Goal: Transaction & Acquisition: Purchase product/service

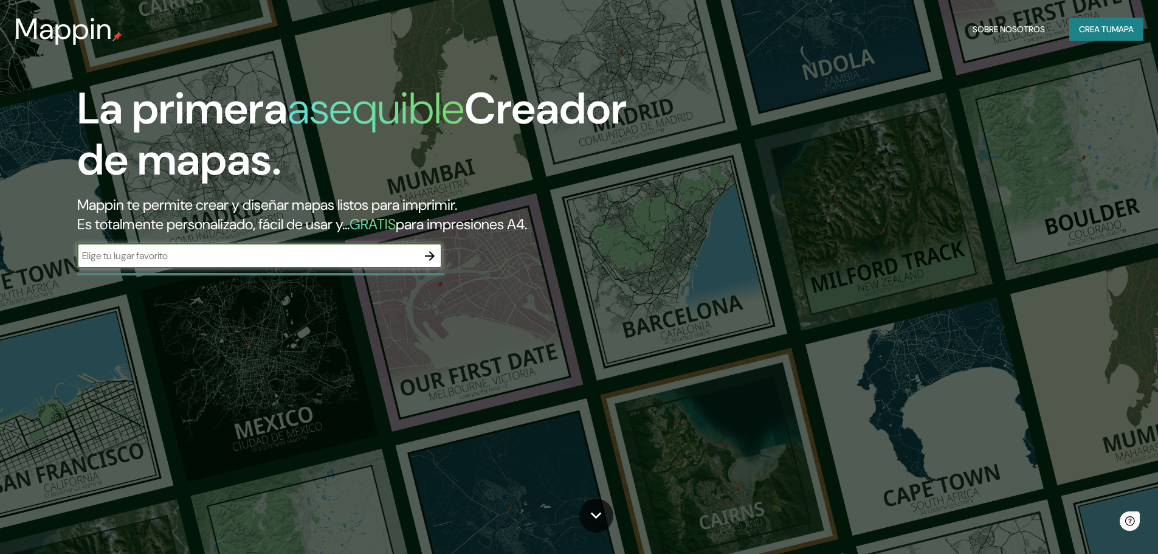
click at [146, 261] on input "text" at bounding box center [247, 256] width 341 height 14
type input "puente piedra"
click at [434, 252] on icon "button" at bounding box center [430, 256] width 15 height 15
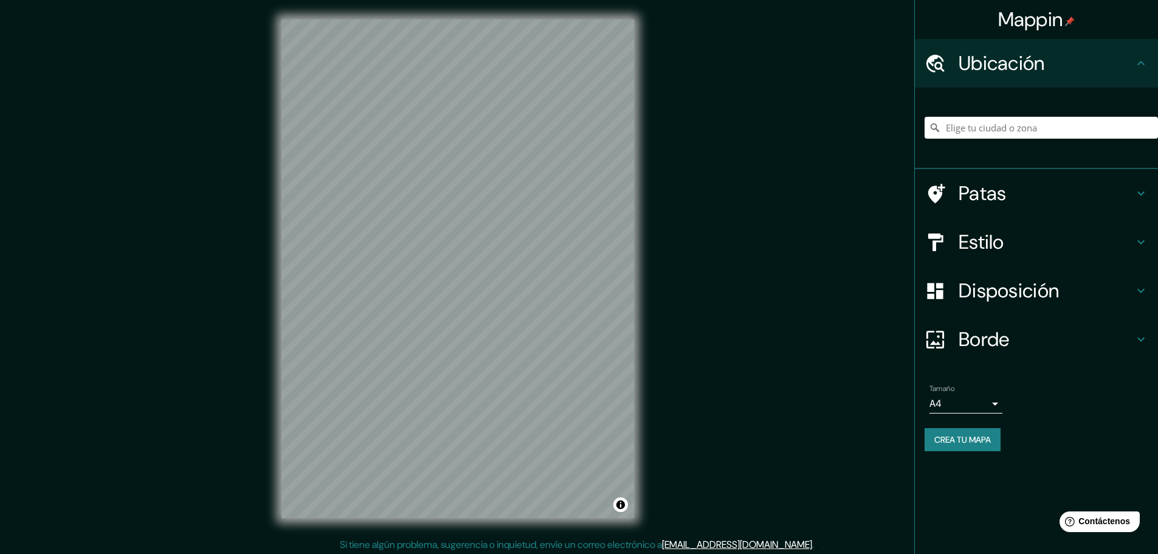
click at [1014, 110] on div at bounding box center [1041, 127] width 233 height 61
click at [1008, 123] on input "Elige tu ciudad o zona" at bounding box center [1041, 128] width 233 height 22
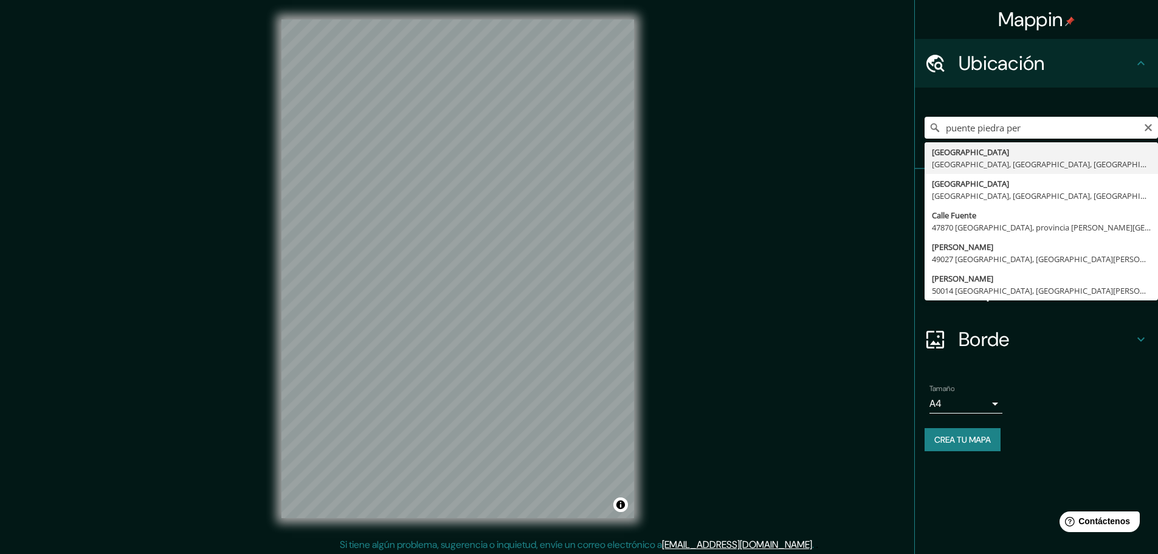
type input "[GEOGRAPHIC_DATA], [GEOGRAPHIC_DATA], [GEOGRAPHIC_DATA], [GEOGRAPHIC_DATA]"
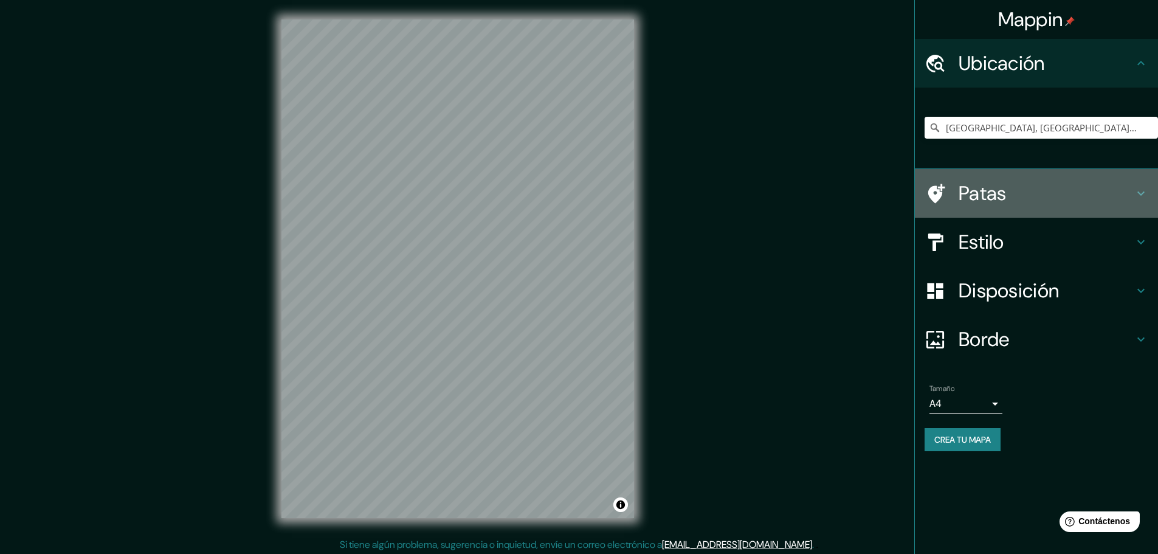
click at [1029, 188] on h4 "Patas" at bounding box center [1046, 193] width 175 height 24
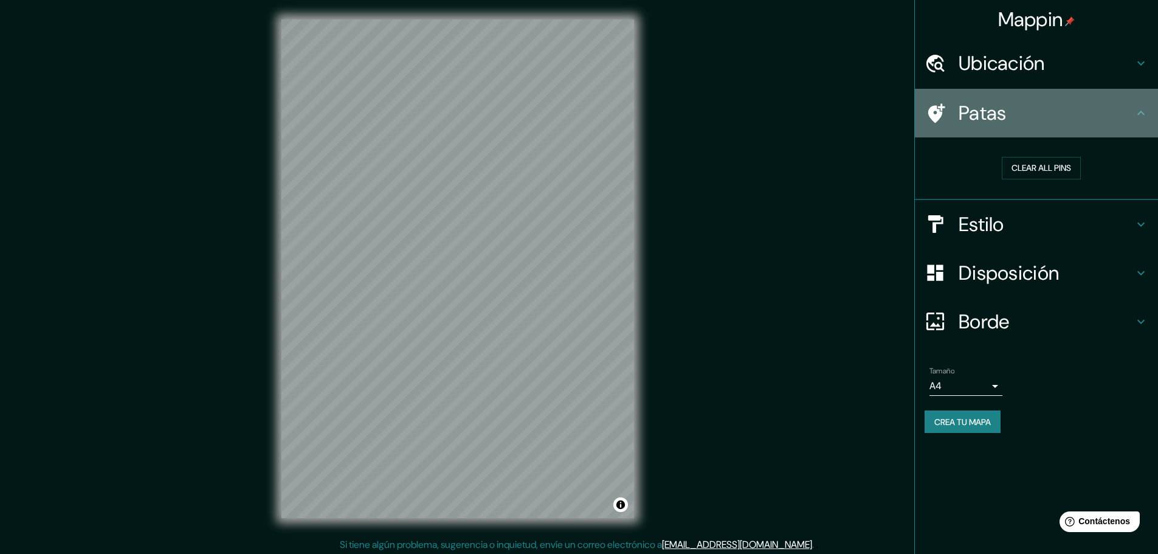
click at [1063, 136] on div "Patas" at bounding box center [1036, 113] width 243 height 49
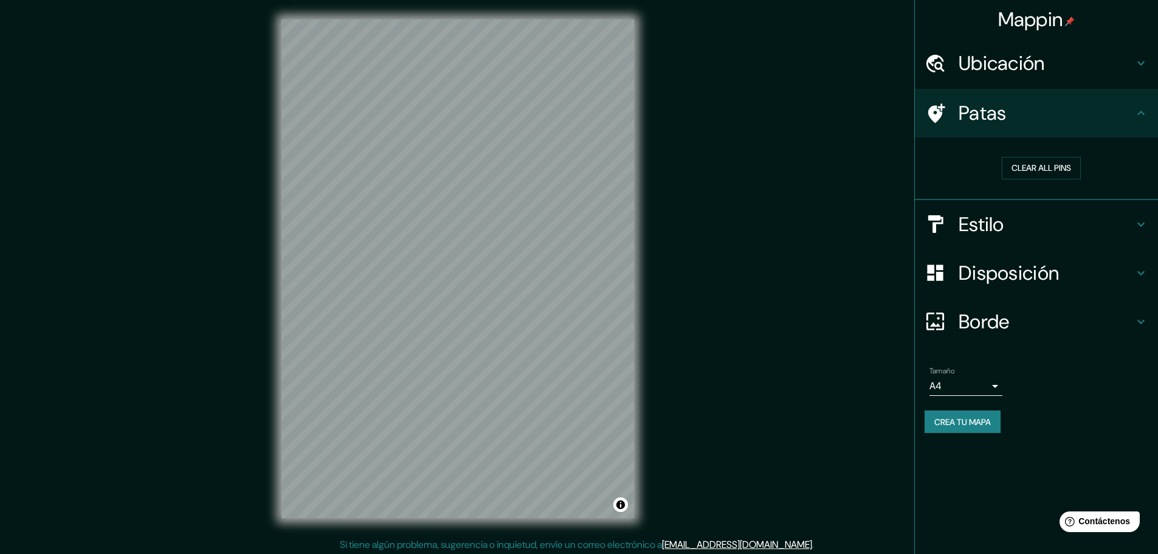
click at [1042, 102] on h4 "Patas" at bounding box center [1046, 113] width 175 height 24
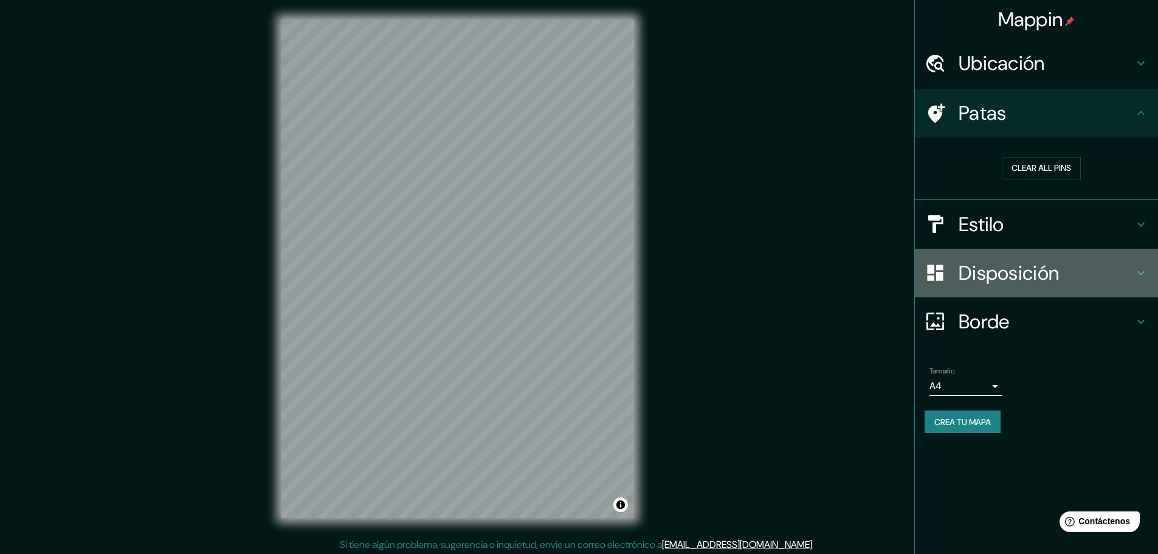
click at [1014, 271] on font "Disposición" at bounding box center [1009, 273] width 100 height 26
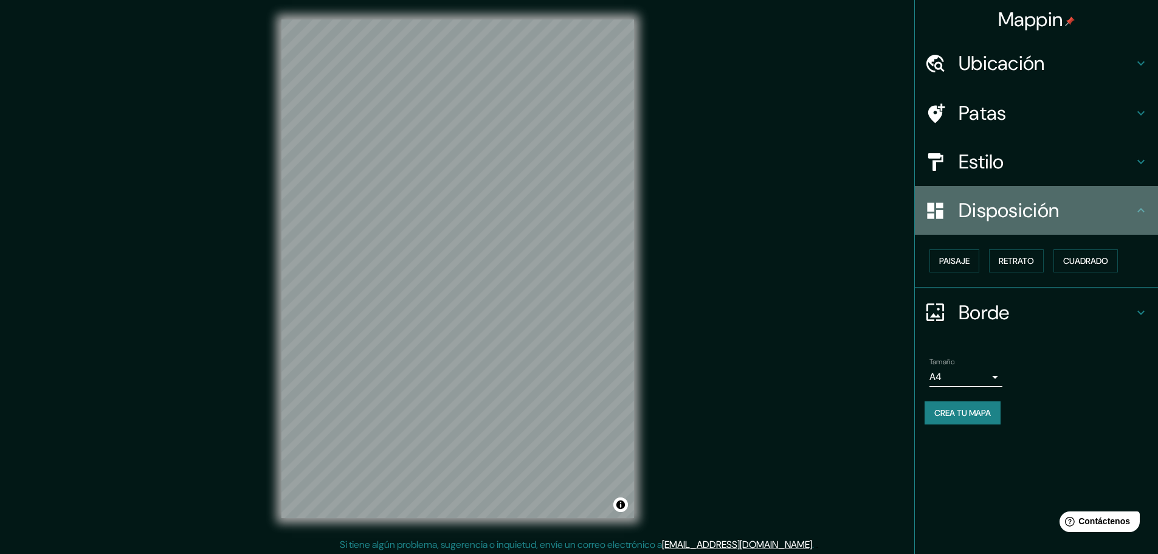
click at [1065, 206] on h4 "Disposición" at bounding box center [1046, 210] width 175 height 24
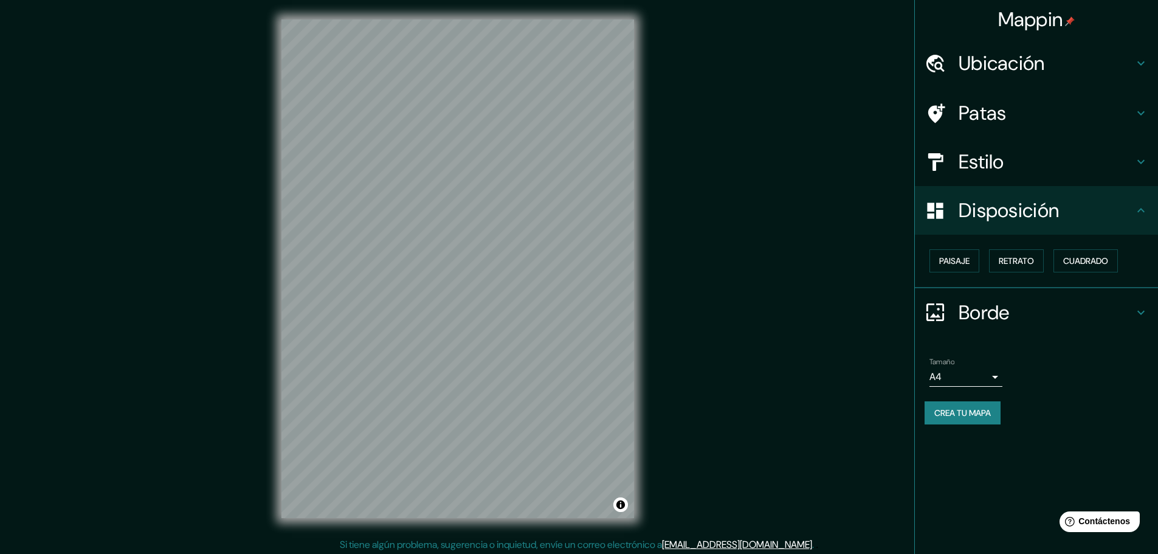
click at [963, 375] on body "Mappin Ubicación Puente Piedra, Lima, Provincia de Lima, Perú Patas Estilo Disp…" at bounding box center [579, 277] width 1158 height 554
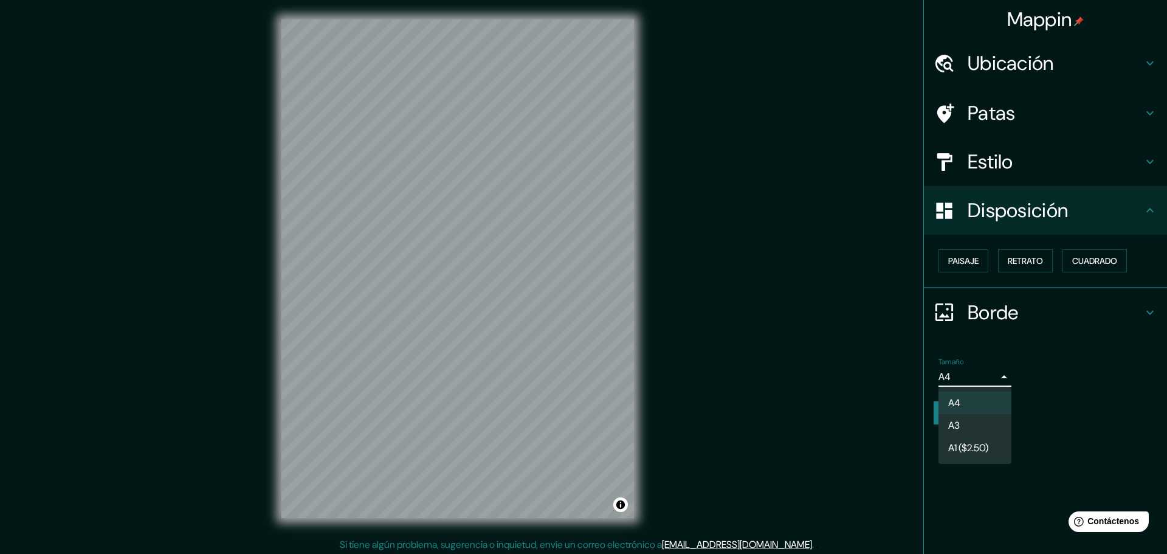
click at [1004, 160] on div at bounding box center [583, 277] width 1167 height 554
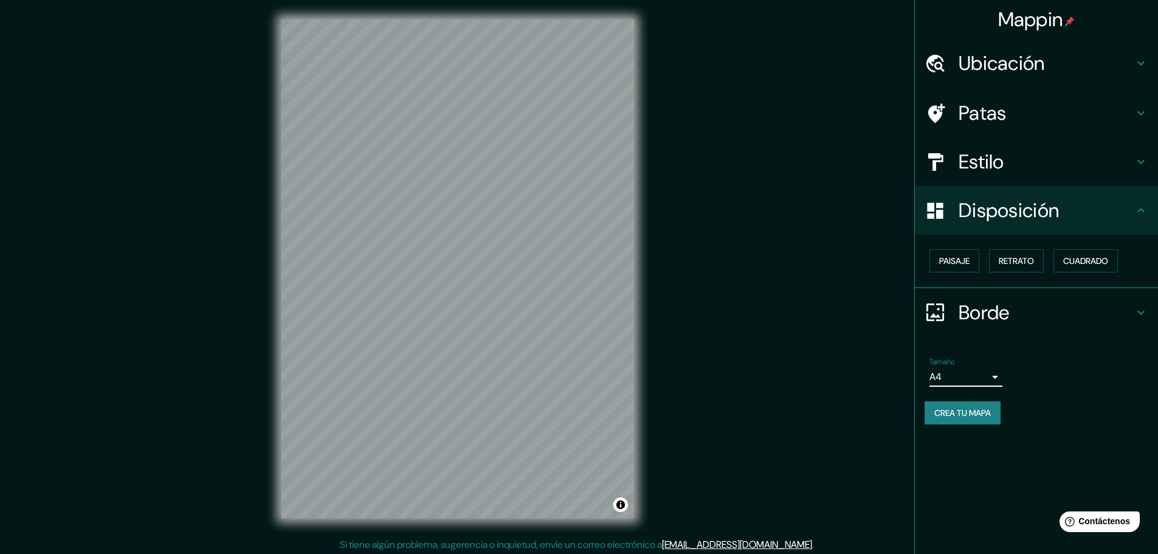
click at [1012, 152] on h4 "Estilo" at bounding box center [1046, 162] width 175 height 24
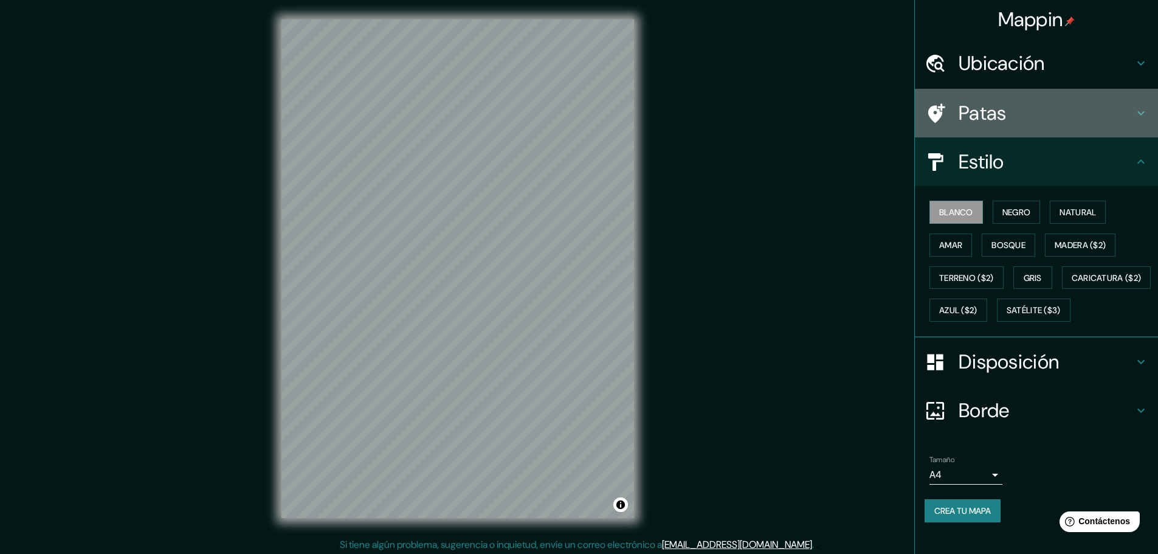
click at [1034, 122] on h4 "Patas" at bounding box center [1046, 113] width 175 height 24
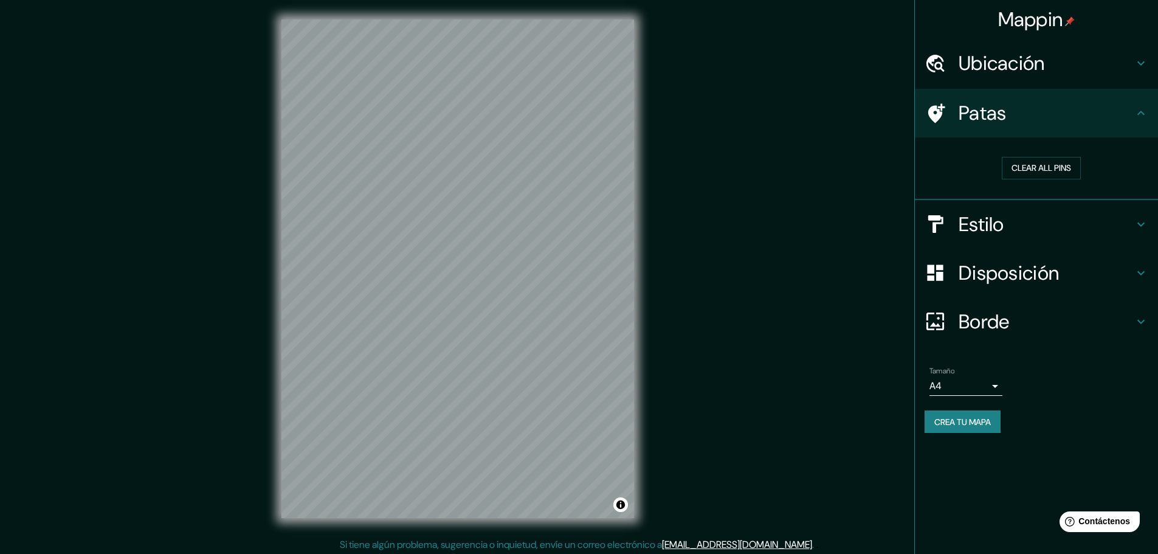
click at [982, 227] on font "Estilo" at bounding box center [982, 225] width 46 height 26
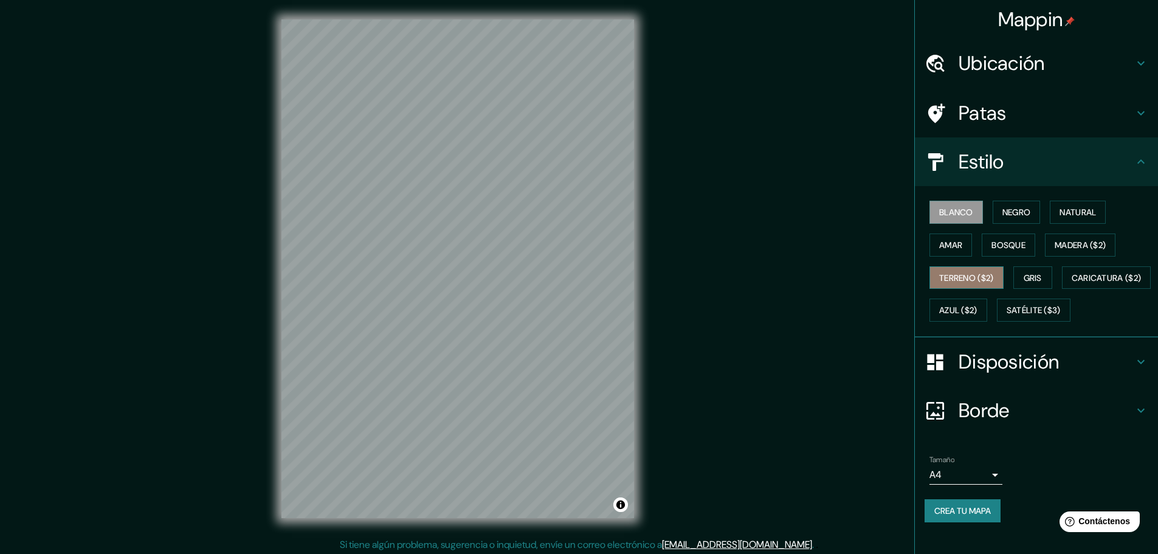
click at [979, 280] on font "Terreno ($2)" at bounding box center [966, 277] width 55 height 11
click at [1006, 202] on button "Negro" at bounding box center [1017, 212] width 48 height 23
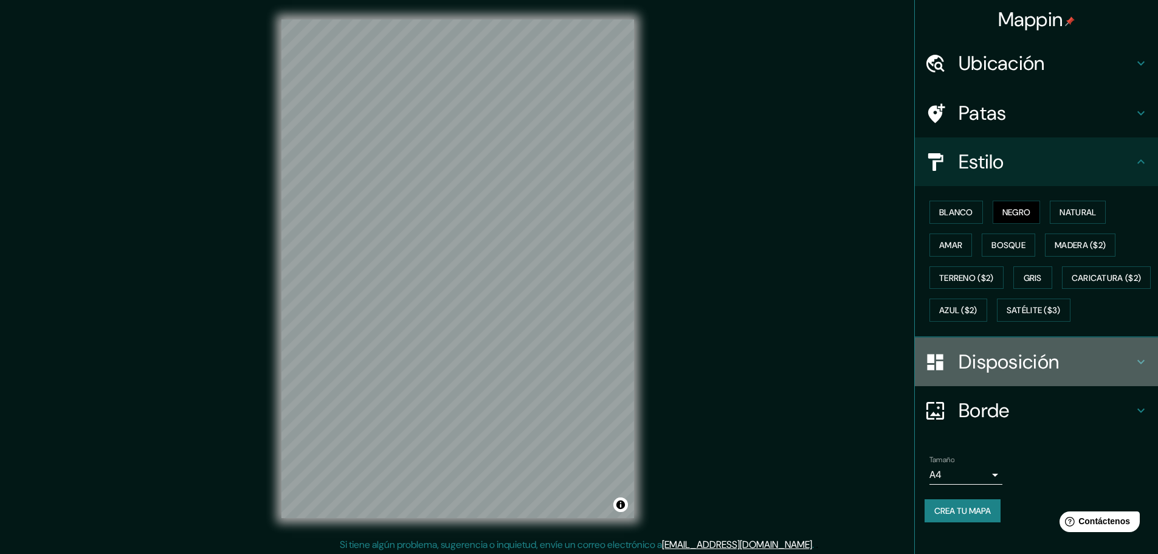
click at [1115, 374] on h4 "Disposición" at bounding box center [1046, 362] width 175 height 24
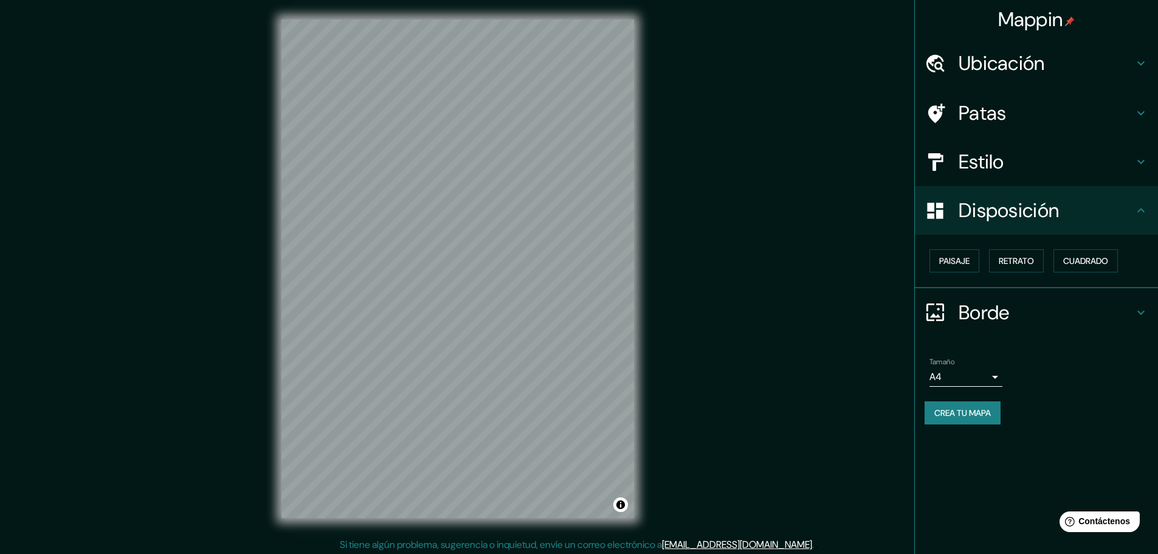
click at [960, 370] on body "Mappin Ubicación Puente Piedra, Lima, Provincia de Lima, Perú Patas Estilo Disp…" at bounding box center [579, 277] width 1158 height 554
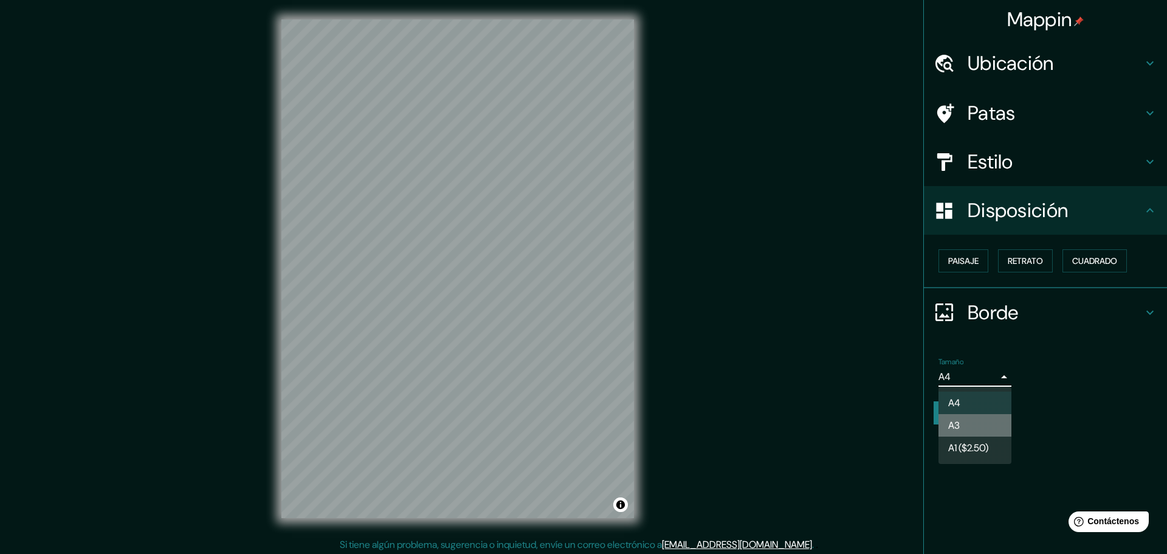
click at [972, 422] on li "A3" at bounding box center [975, 425] width 73 height 22
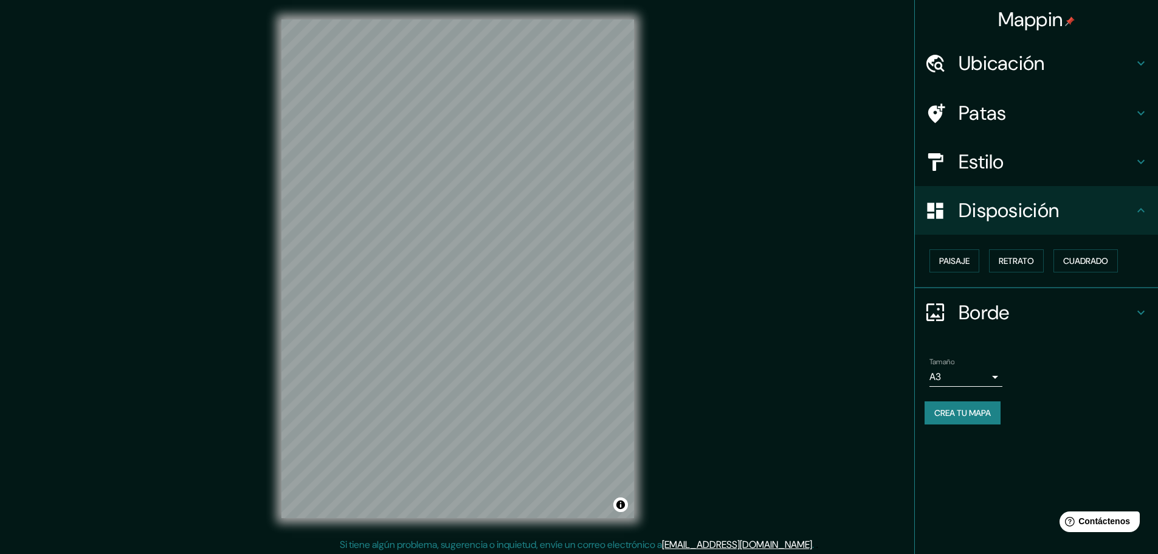
scroll to position [1, 0]
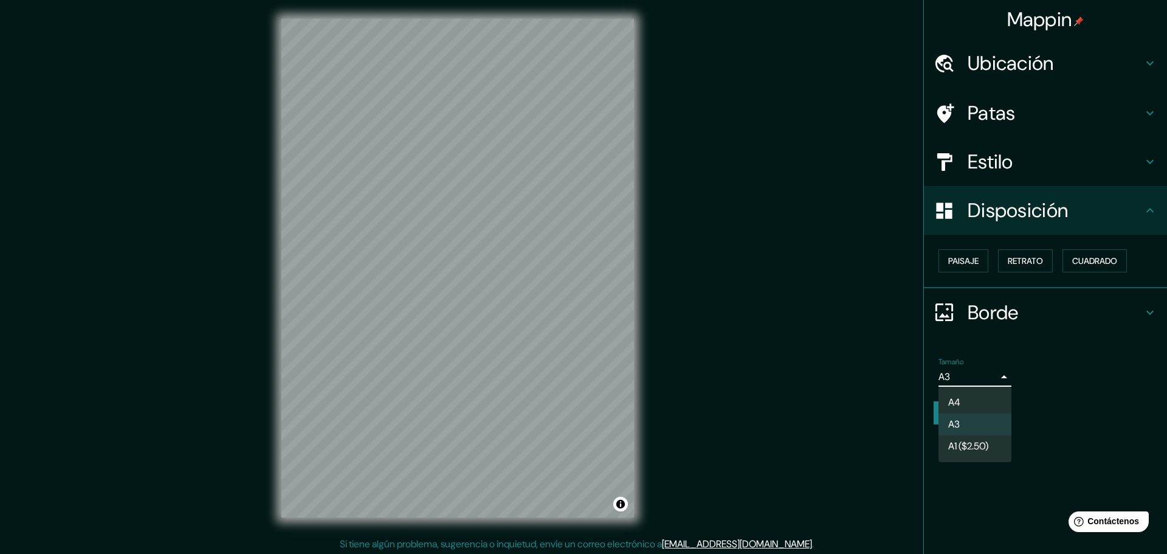
click at [954, 382] on body "Mappin Ubicación Puente Piedra, Lima, Provincia de Lima, Perú Patas Estilo Disp…" at bounding box center [583, 276] width 1167 height 554
click at [960, 405] on font "A4" at bounding box center [955, 402] width 12 height 13
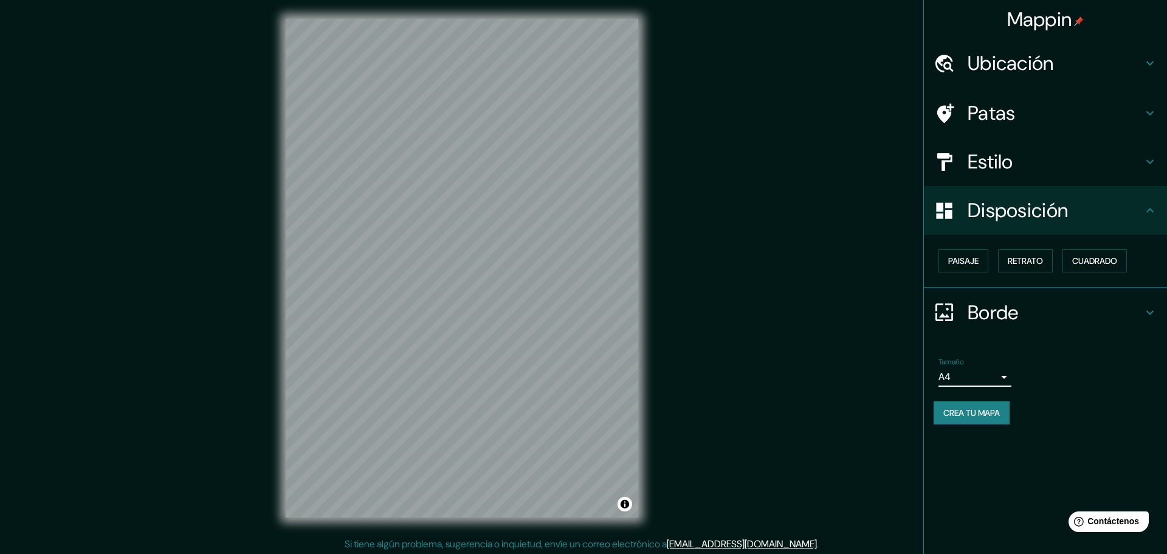
click at [969, 376] on body "Mappin Ubicación Puente Piedra, Lima, Provincia de Lima, Perú Patas Estilo Disp…" at bounding box center [583, 276] width 1167 height 554
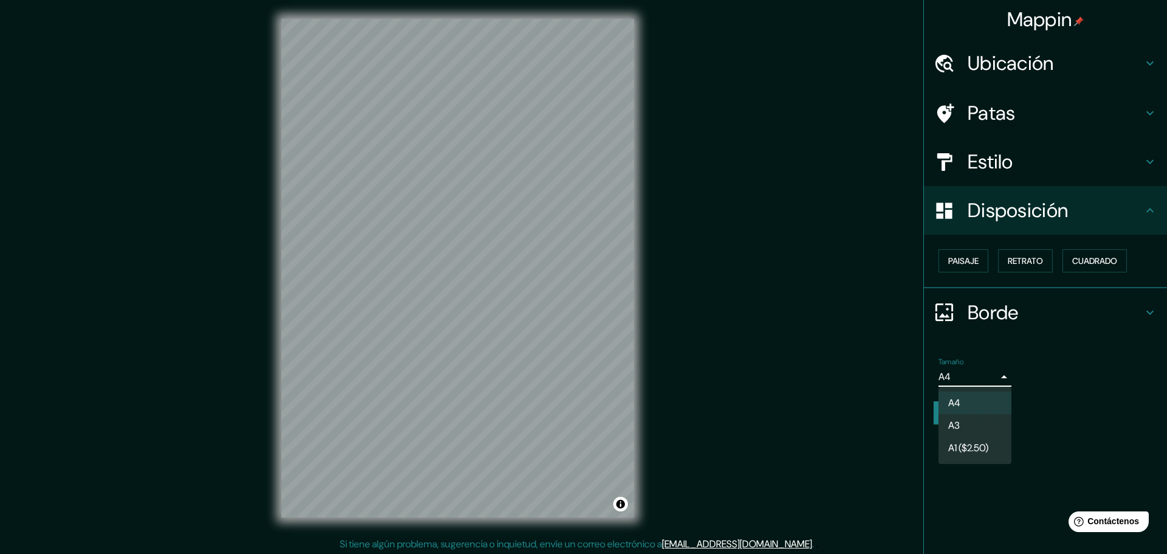
click at [958, 420] on font "A3" at bounding box center [955, 425] width 12 height 13
type input "a4"
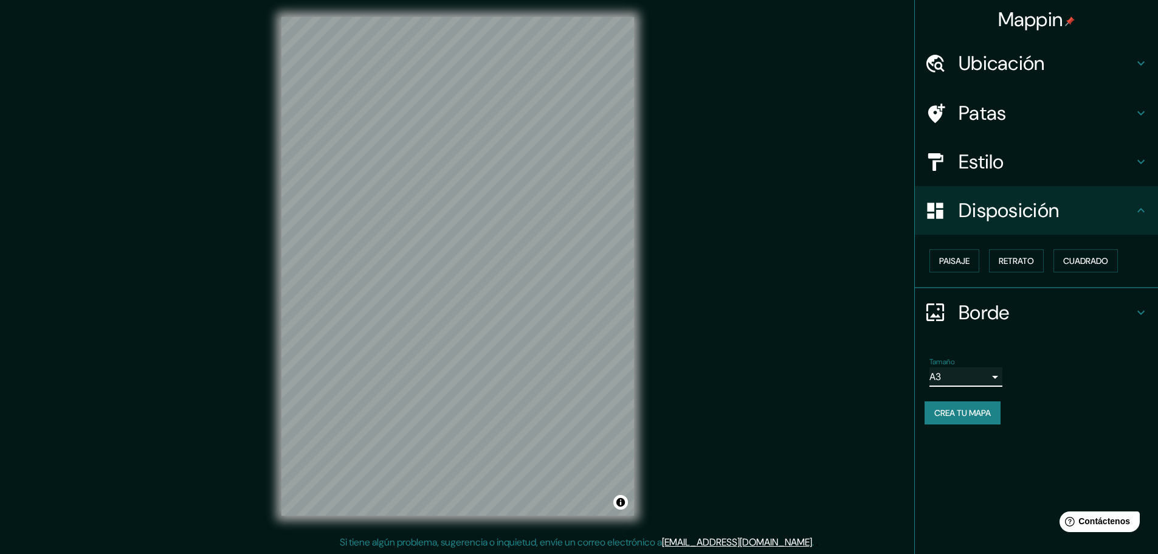
scroll to position [3, 0]
click at [975, 405] on font "Crea tu mapa" at bounding box center [963, 413] width 57 height 16
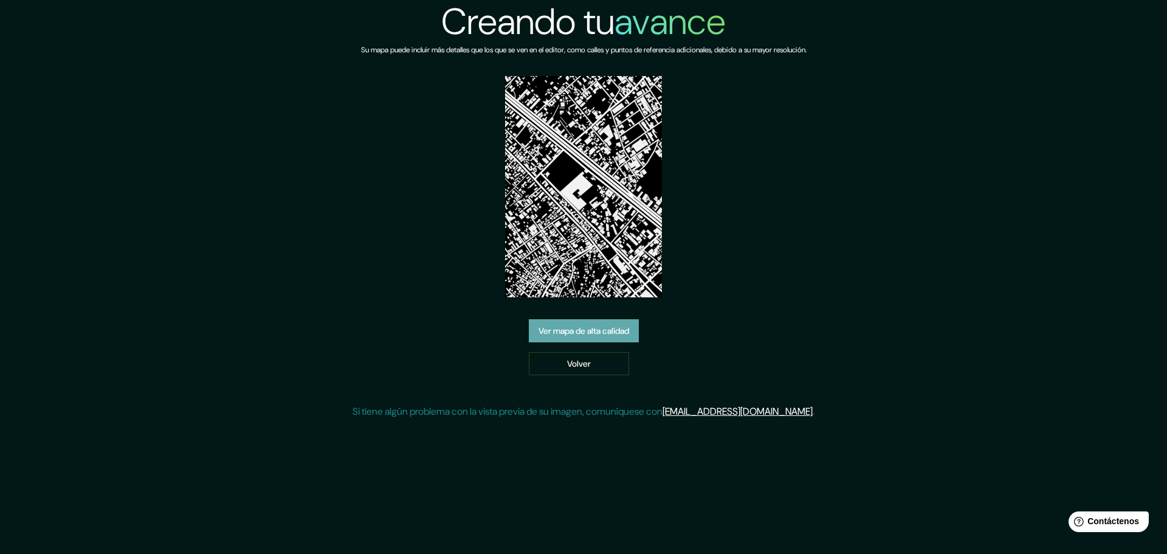
click at [568, 334] on font "Ver mapa de alta calidad" at bounding box center [584, 331] width 91 height 11
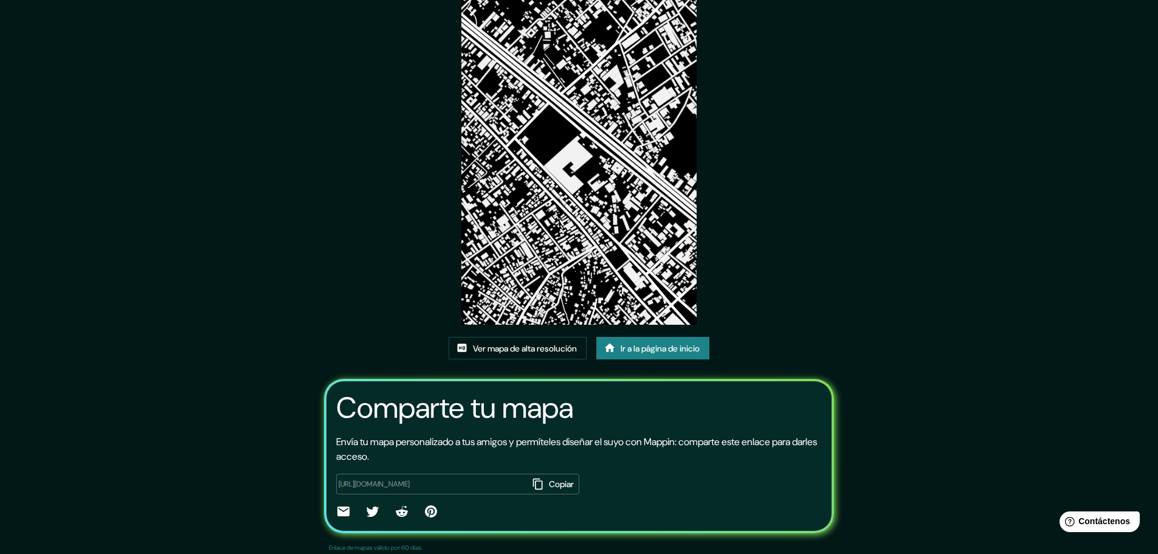
scroll to position [84, 0]
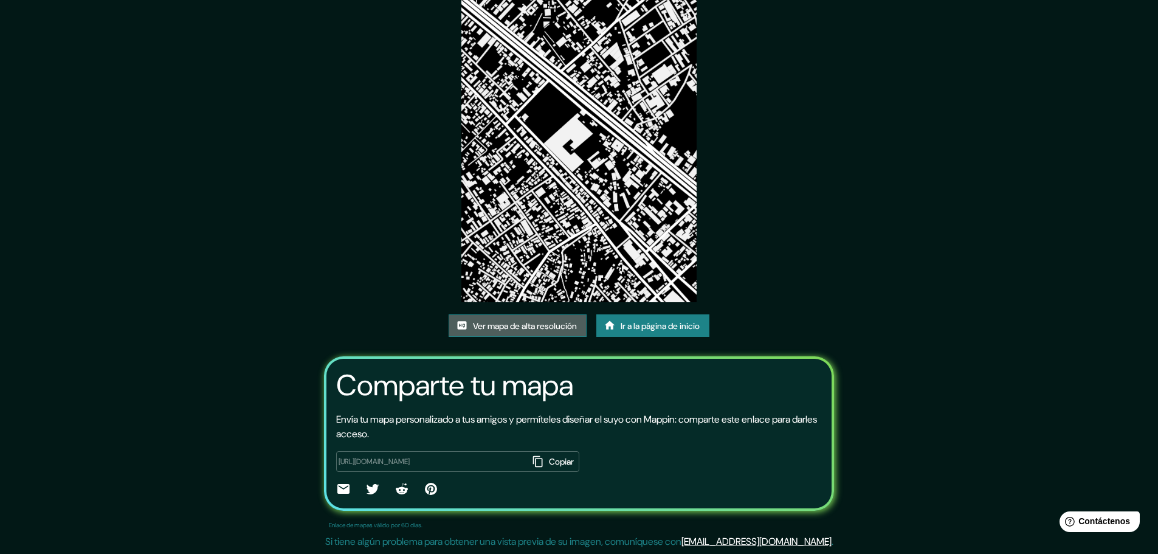
click at [519, 328] on font "Ver mapa de alta resolución" at bounding box center [525, 325] width 104 height 11
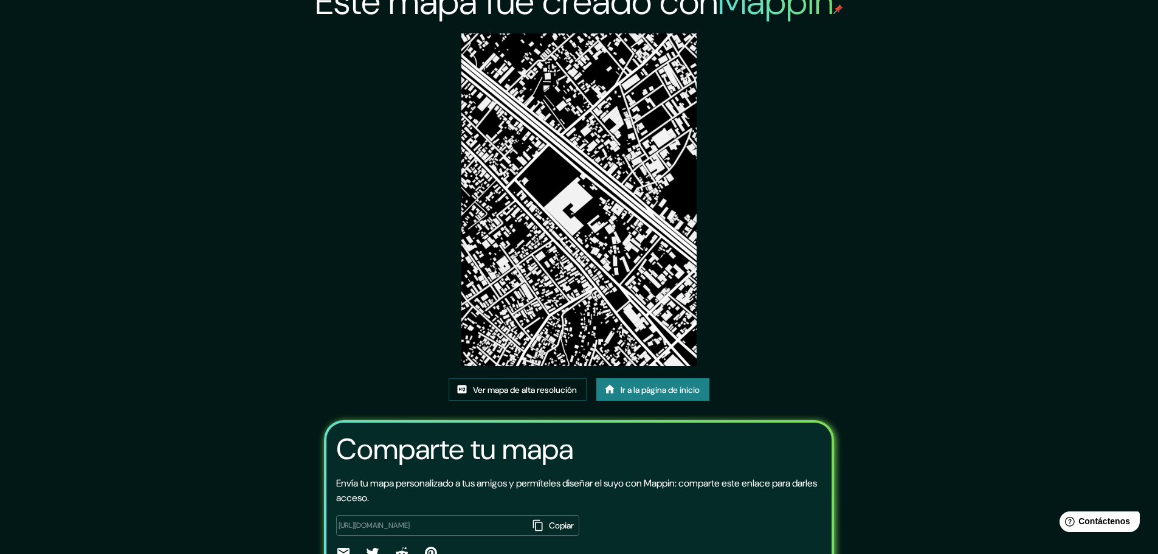
scroll to position [0, 0]
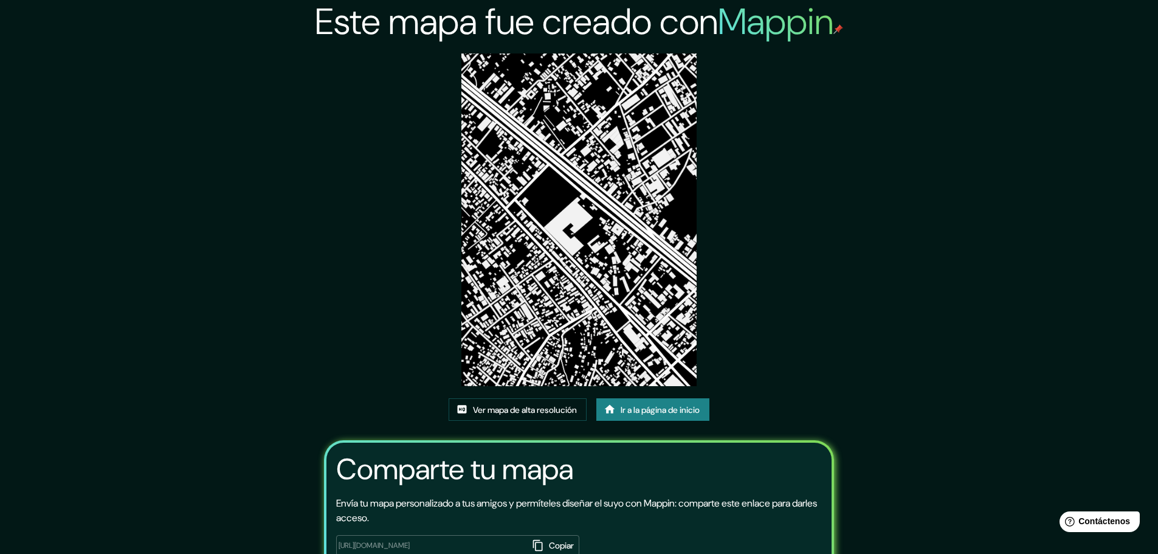
drag, startPoint x: 540, startPoint y: 392, endPoint x: 530, endPoint y: 395, distance: 10.2
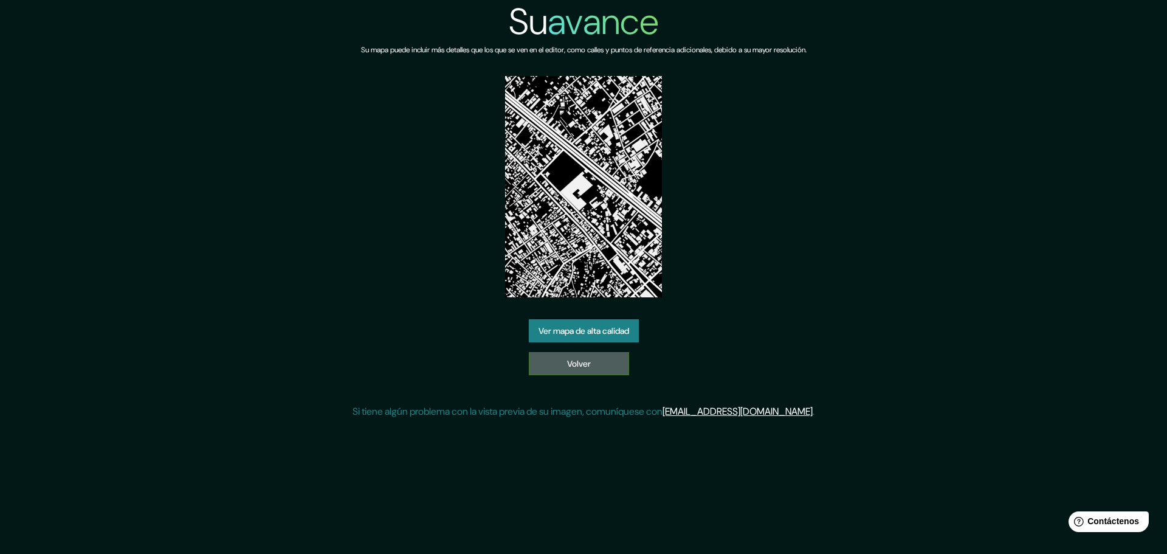
click at [565, 359] on link "Volver" at bounding box center [579, 363] width 100 height 23
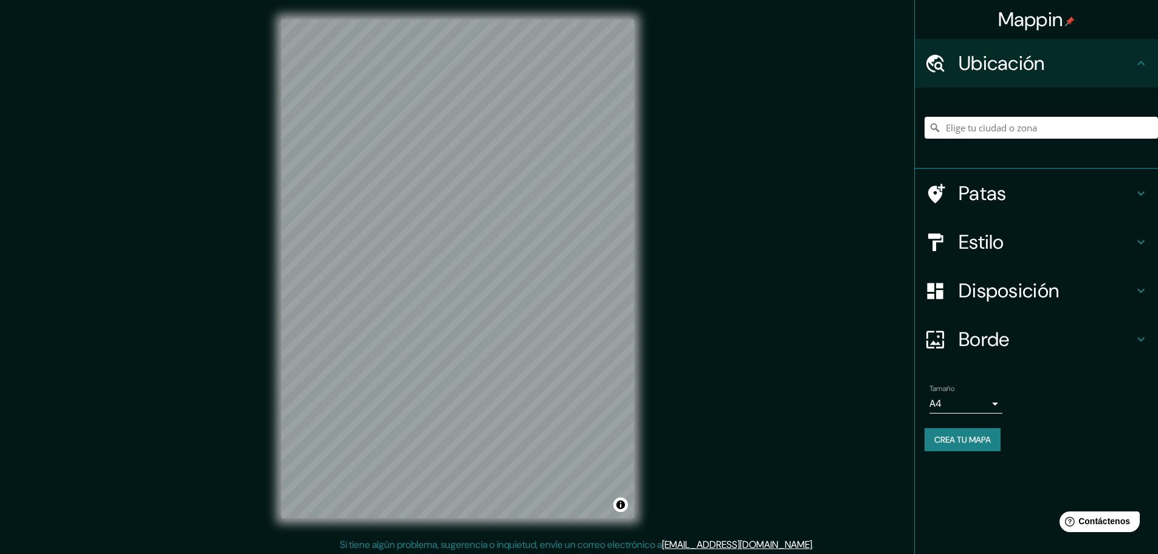
click at [984, 139] on div at bounding box center [1041, 127] width 233 height 61
click at [987, 128] on input "Elige tu ciudad o zona" at bounding box center [1041, 128] width 233 height 22
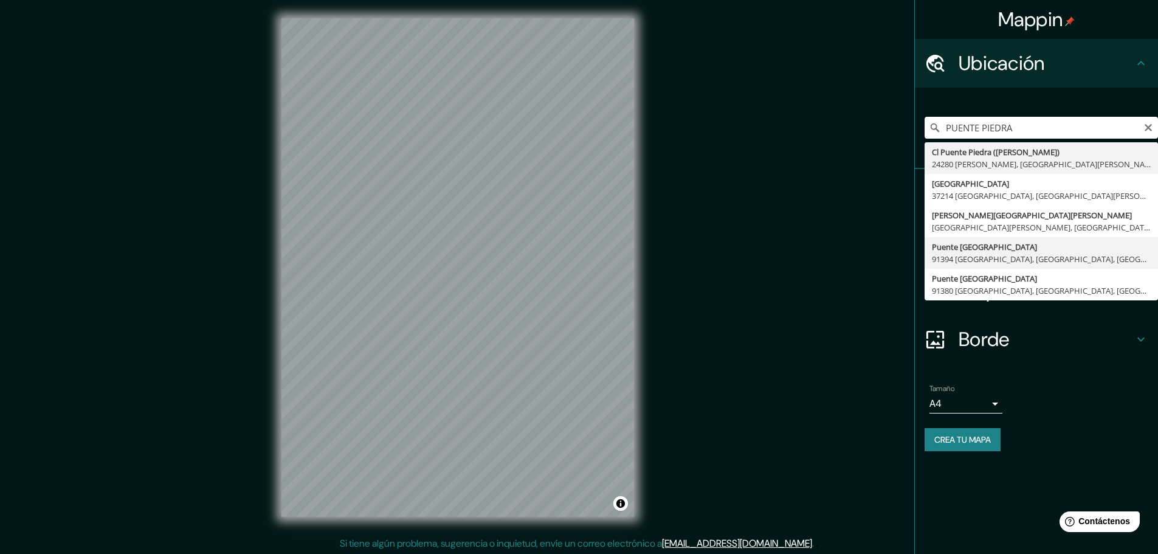
scroll to position [3, 0]
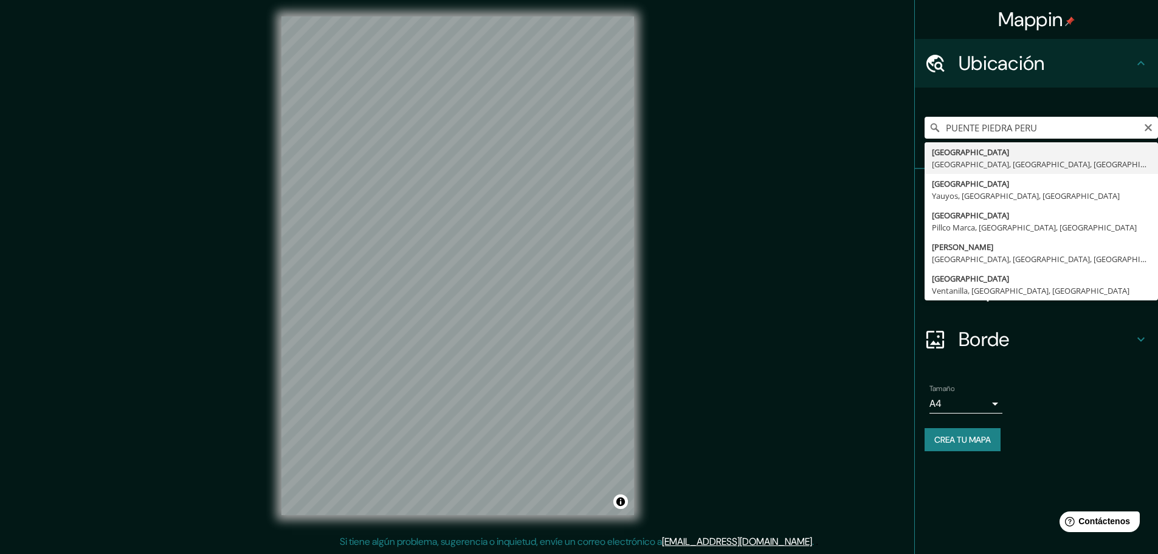
type input "[GEOGRAPHIC_DATA], [GEOGRAPHIC_DATA], [GEOGRAPHIC_DATA], [GEOGRAPHIC_DATA]"
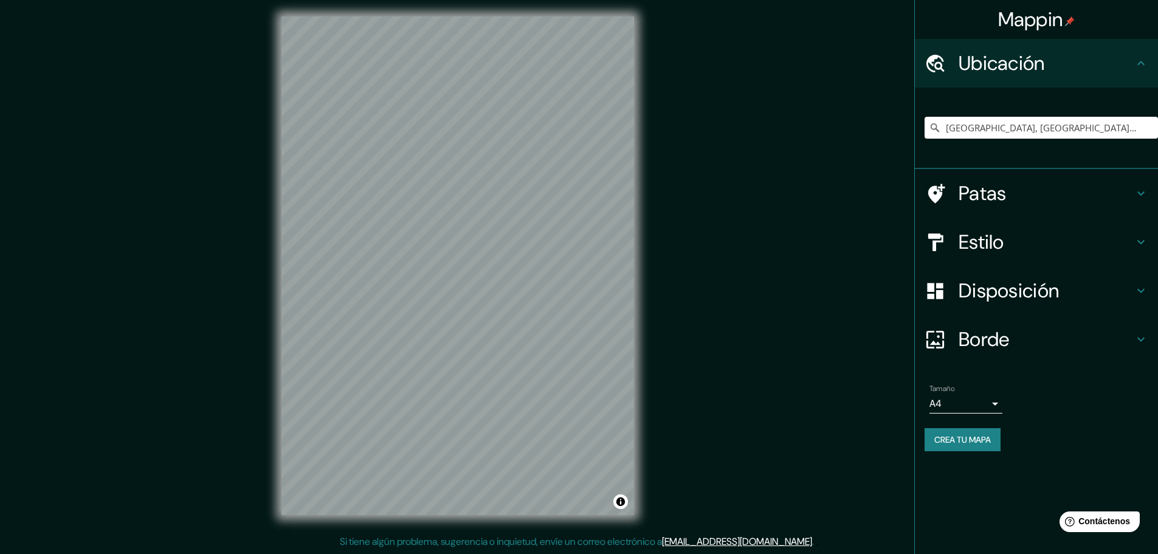
click at [978, 237] on font "Estilo" at bounding box center [982, 242] width 46 height 26
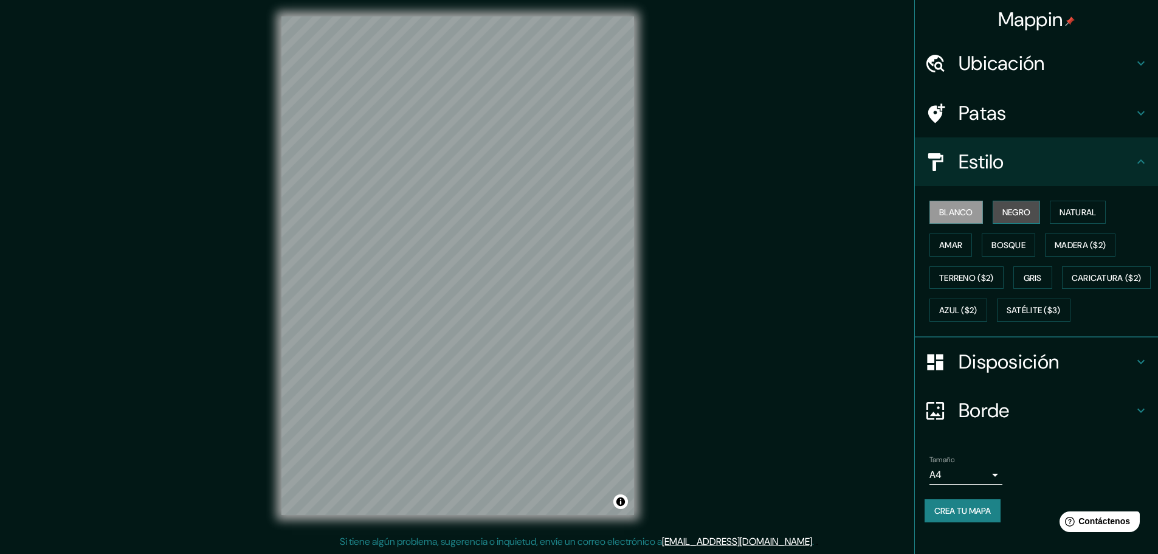
click at [1011, 213] on font "Negro" at bounding box center [1017, 212] width 29 height 11
click at [1065, 217] on font "Natural" at bounding box center [1078, 212] width 36 height 11
click at [1012, 212] on font "Negro" at bounding box center [1017, 212] width 29 height 11
click at [1086, 223] on button "Natural" at bounding box center [1078, 212] width 56 height 23
click at [1026, 209] on button "Negro" at bounding box center [1017, 212] width 48 height 23
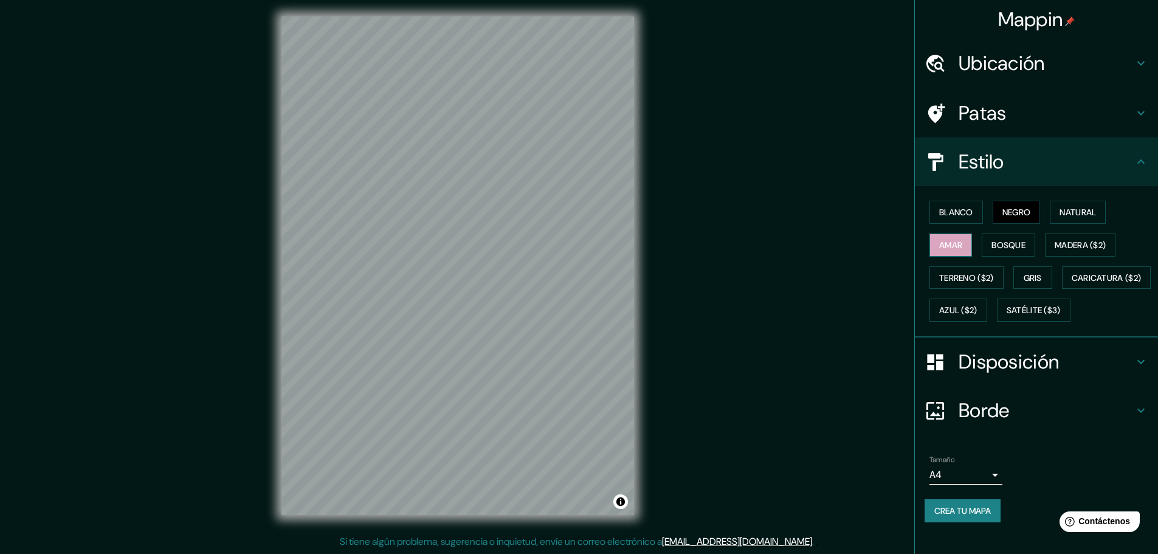
click at [930, 244] on button "Amar" at bounding box center [951, 244] width 43 height 23
click at [1004, 247] on font "Bosque" at bounding box center [1009, 245] width 34 height 11
click at [1028, 272] on font "Gris" at bounding box center [1033, 277] width 18 height 11
click at [1020, 207] on font "Negro" at bounding box center [1017, 212] width 29 height 11
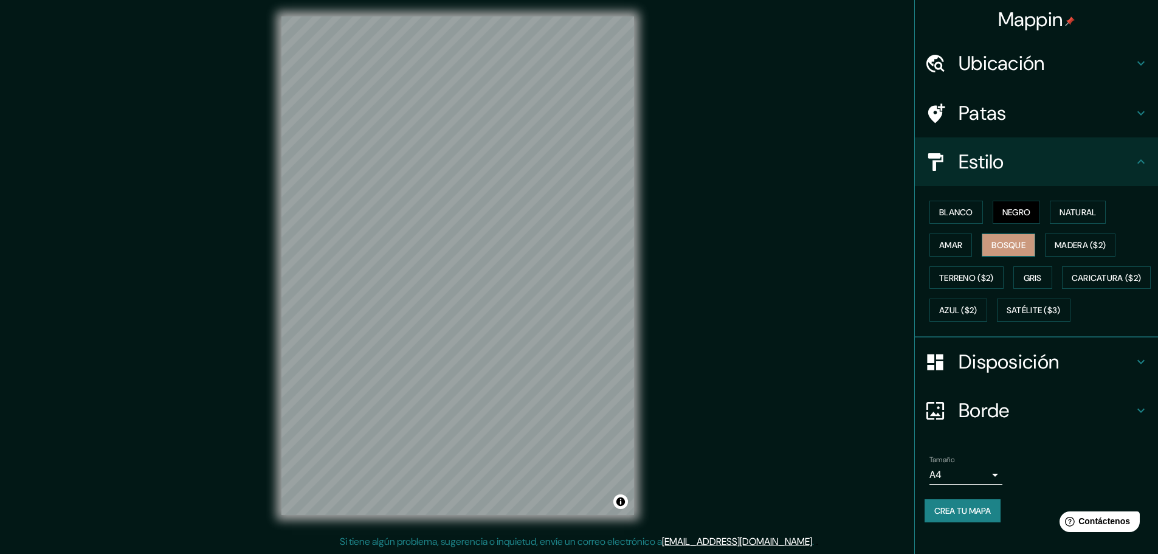
click at [1015, 240] on font "Bosque" at bounding box center [1009, 245] width 34 height 11
click at [939, 240] on font "Amar" at bounding box center [950, 245] width 23 height 11
click at [1069, 204] on font "Natural" at bounding box center [1078, 212] width 36 height 16
click at [997, 237] on font "Bosque" at bounding box center [1009, 245] width 34 height 16
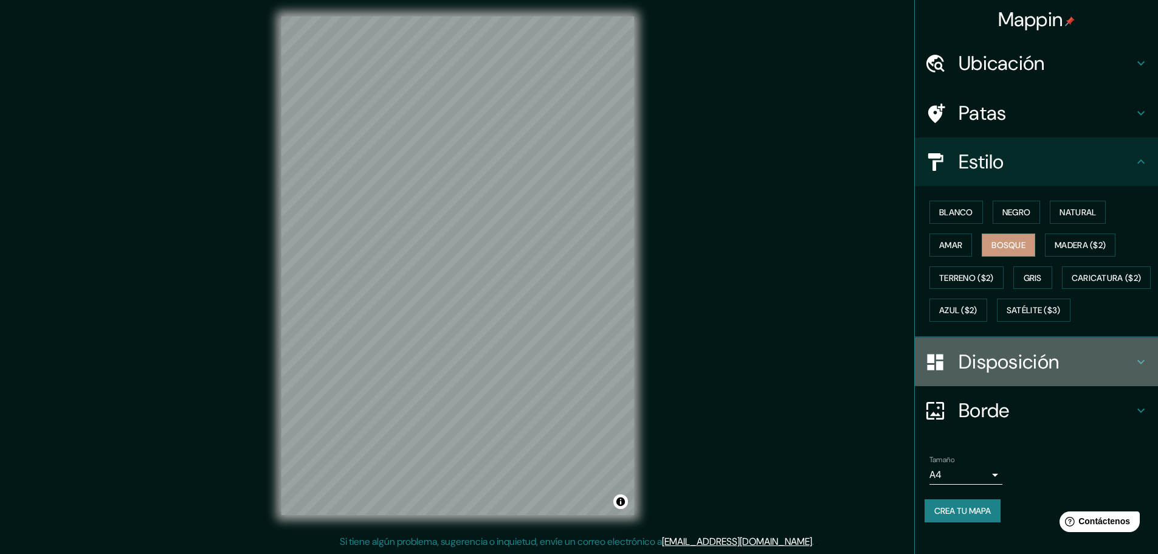
click at [1011, 359] on div "Disposición" at bounding box center [1036, 361] width 243 height 49
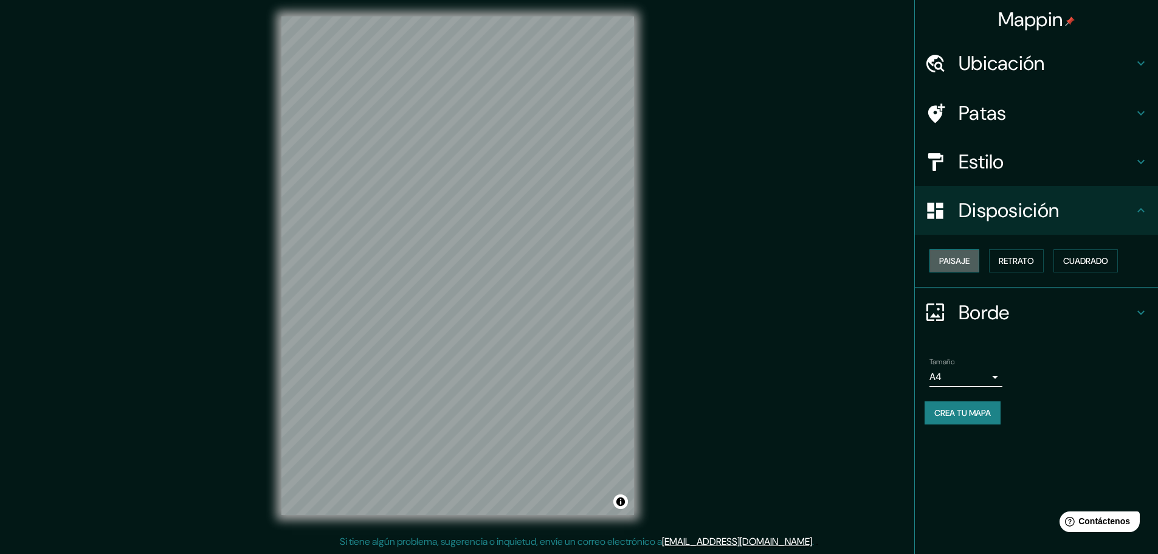
click at [961, 256] on font "Paisaje" at bounding box center [954, 260] width 30 height 11
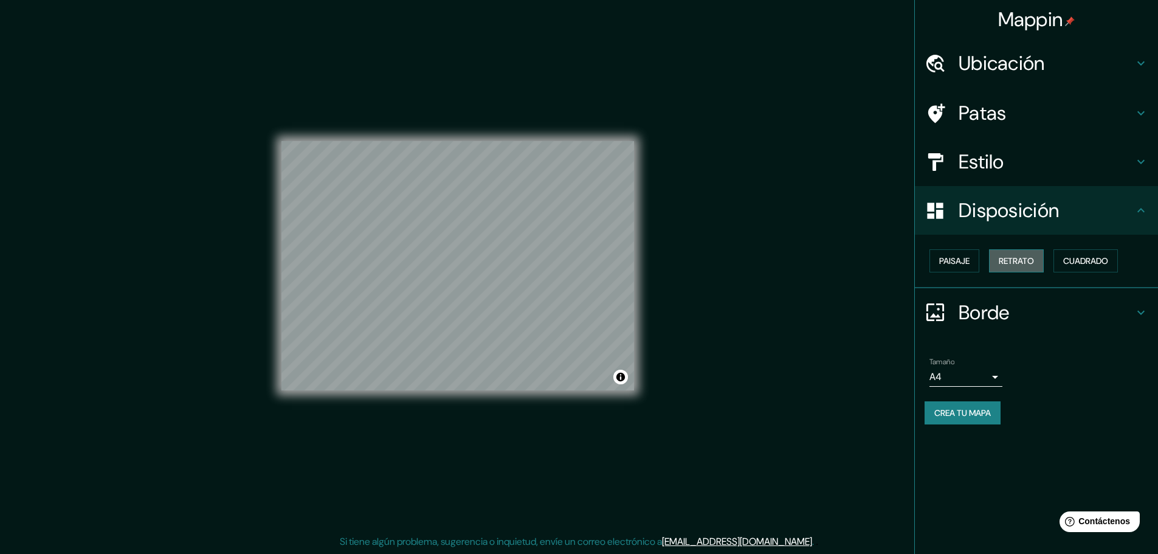
click at [1018, 268] on font "Retrato" at bounding box center [1016, 261] width 35 height 16
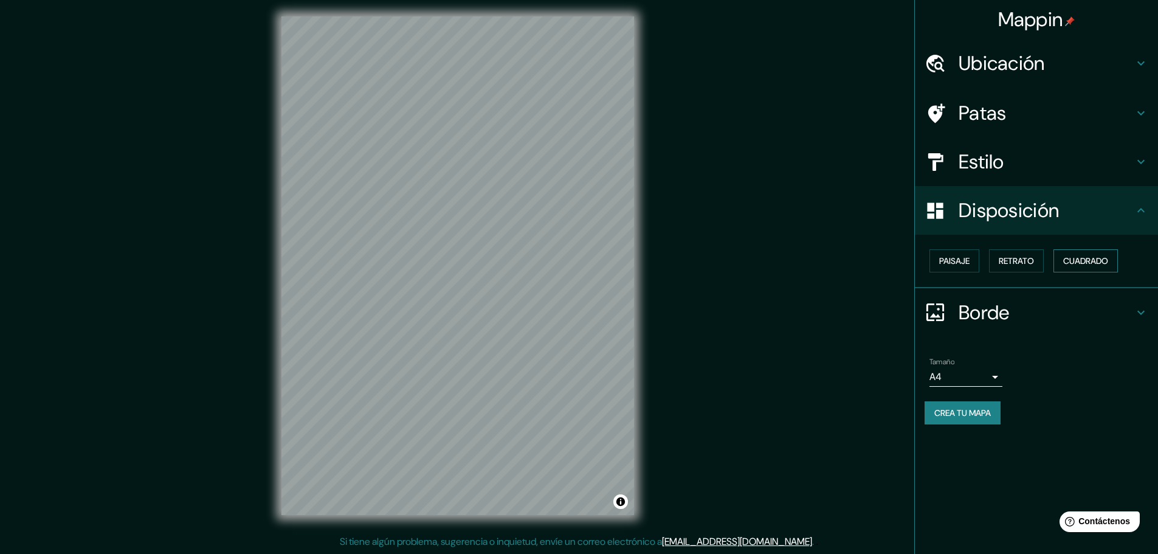
click at [1074, 259] on font "Cuadrado" at bounding box center [1085, 260] width 45 height 11
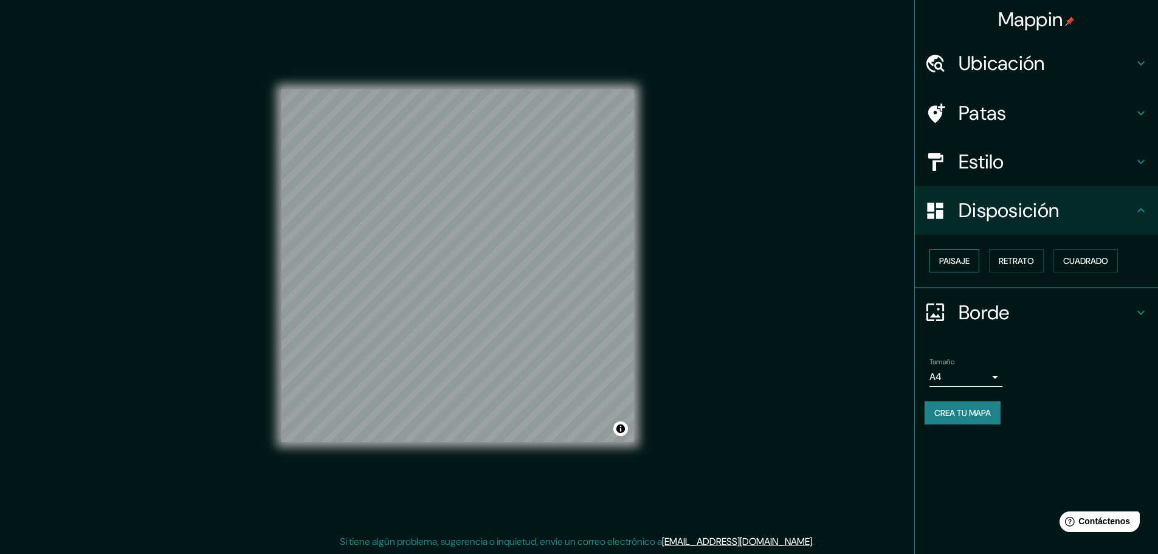
click at [949, 264] on font "Paisaje" at bounding box center [954, 260] width 30 height 11
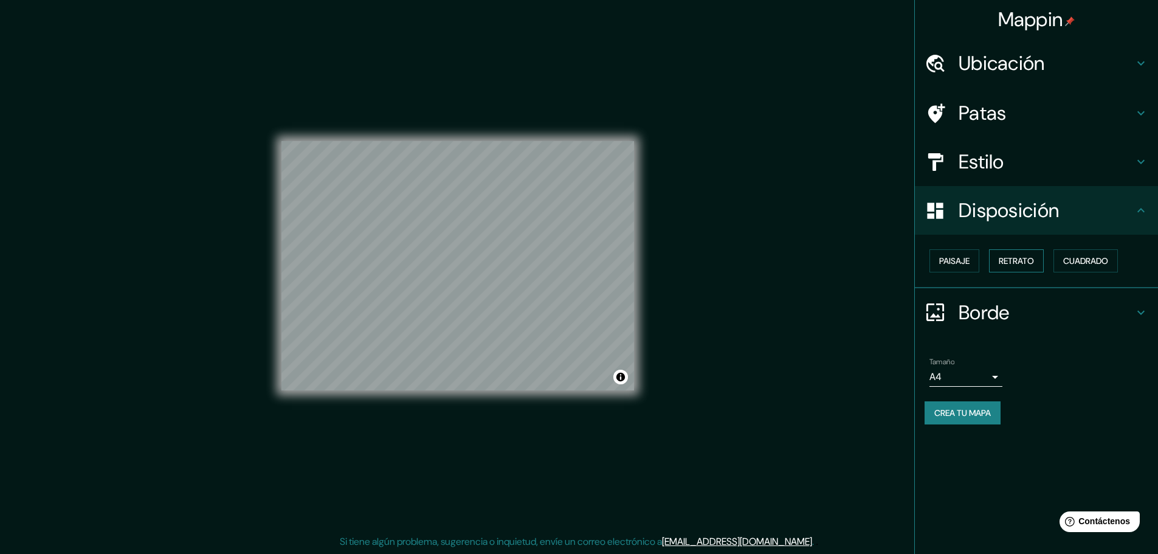
click at [1004, 251] on button "Retrato" at bounding box center [1016, 260] width 55 height 23
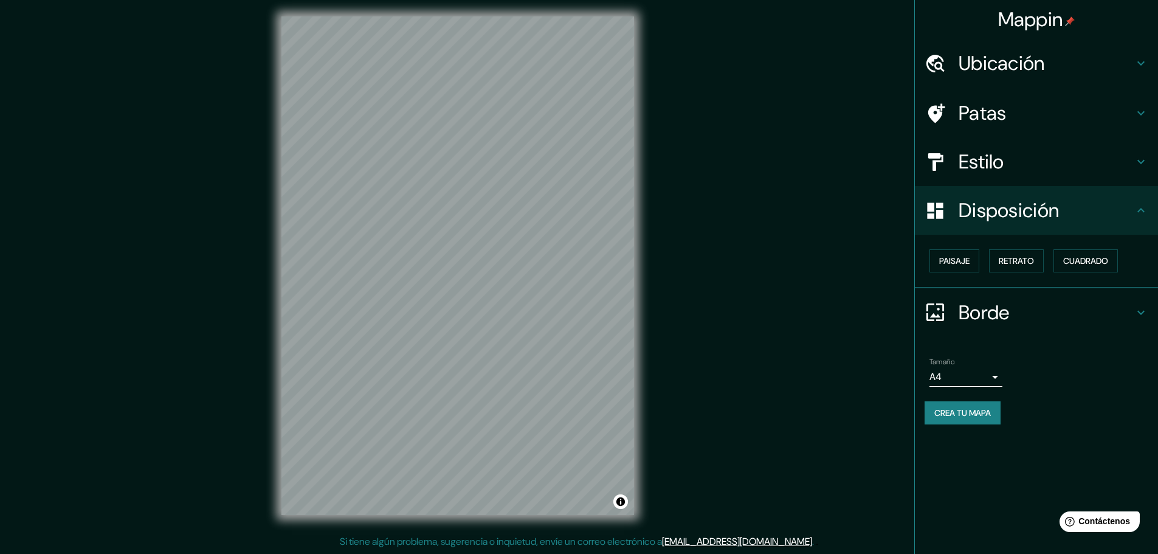
click at [956, 311] on div at bounding box center [942, 312] width 34 height 21
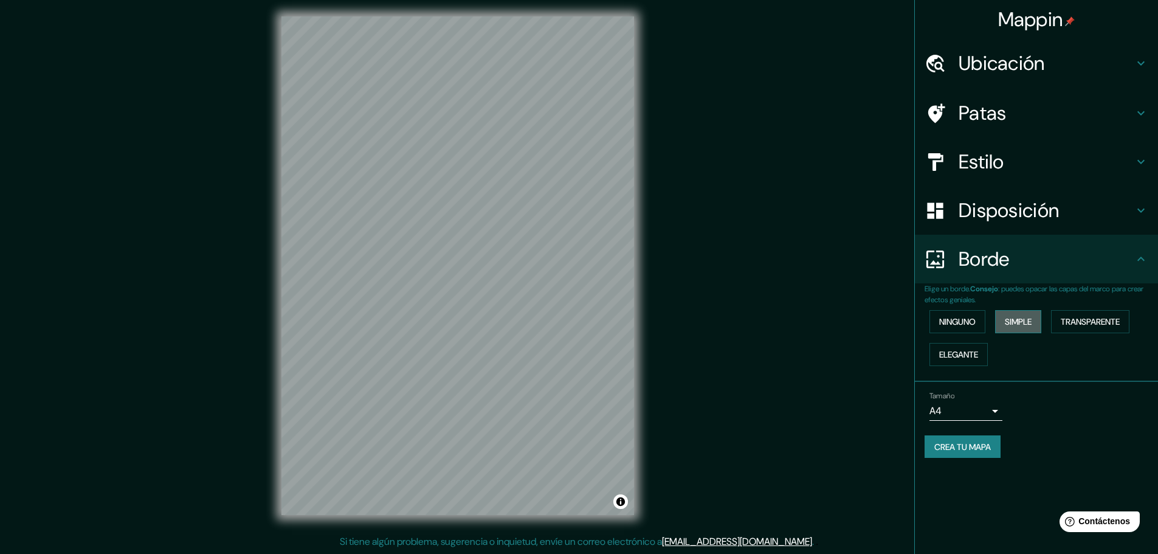
click at [1019, 318] on font "Simple" at bounding box center [1018, 321] width 27 height 11
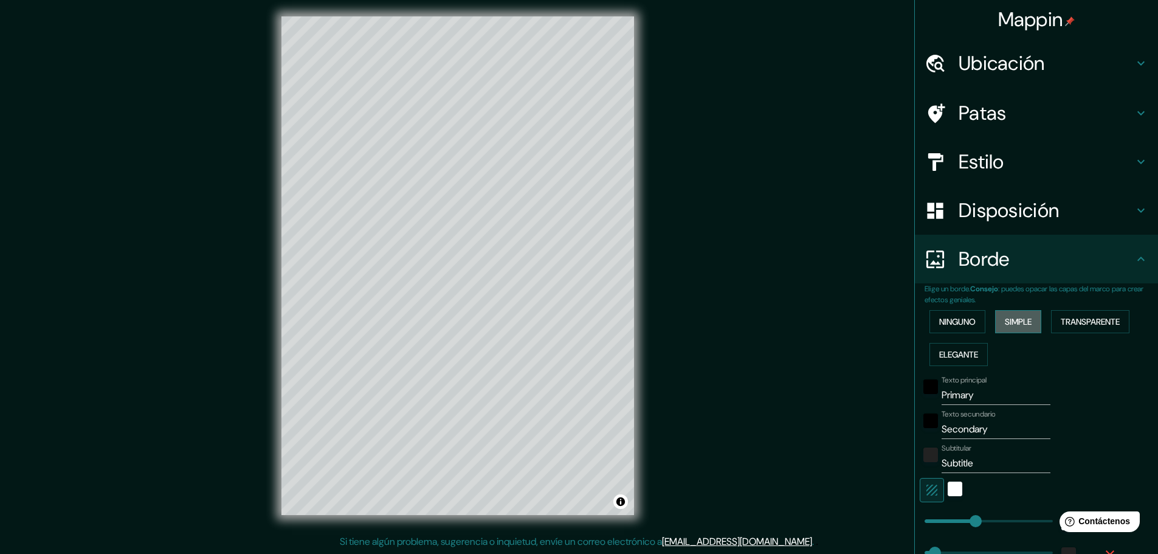
click at [1019, 318] on font "Simple" at bounding box center [1018, 321] width 27 height 11
type input "46"
click at [1079, 317] on font "Transparente" at bounding box center [1090, 321] width 59 height 11
click at [939, 315] on font "Ninguno" at bounding box center [957, 322] width 36 height 16
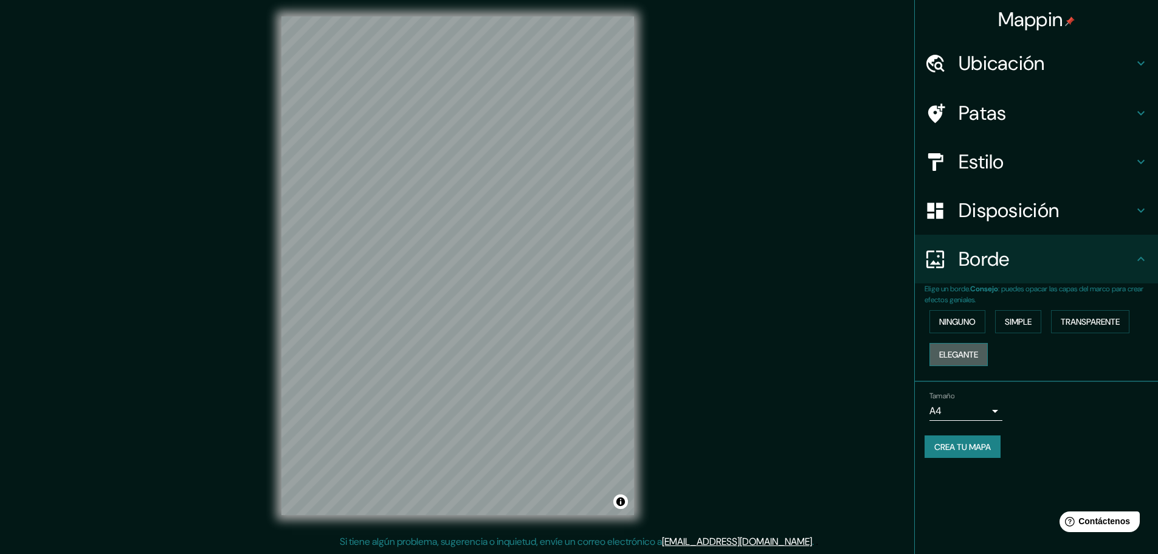
click at [954, 347] on font "Elegante" at bounding box center [958, 355] width 39 height 16
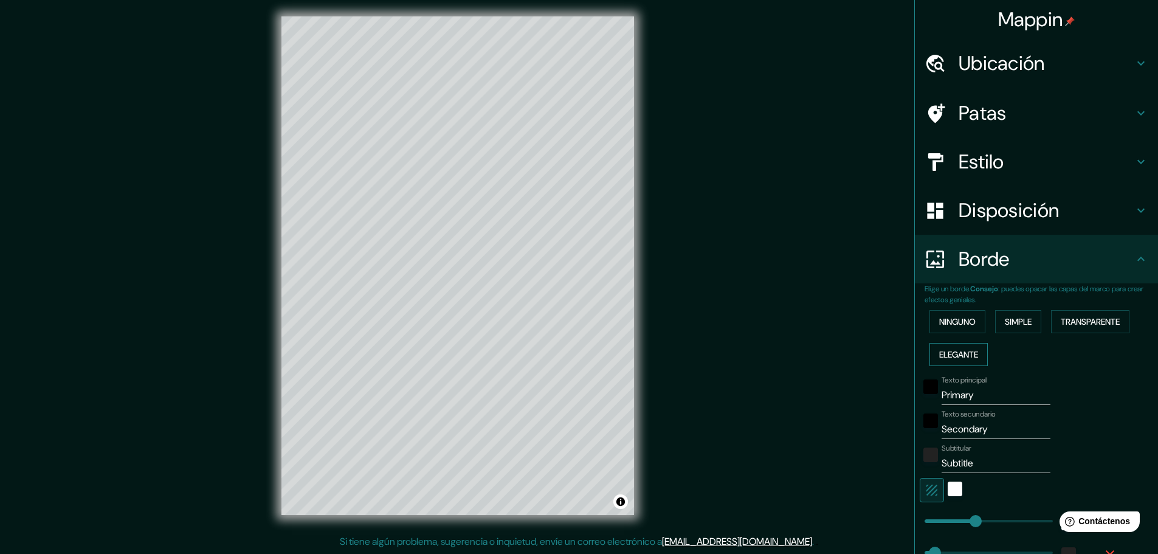
click at [954, 347] on font "Elegante" at bounding box center [958, 355] width 39 height 16
type input "46"
type input "23"
click at [956, 331] on button "Ninguno" at bounding box center [958, 321] width 56 height 23
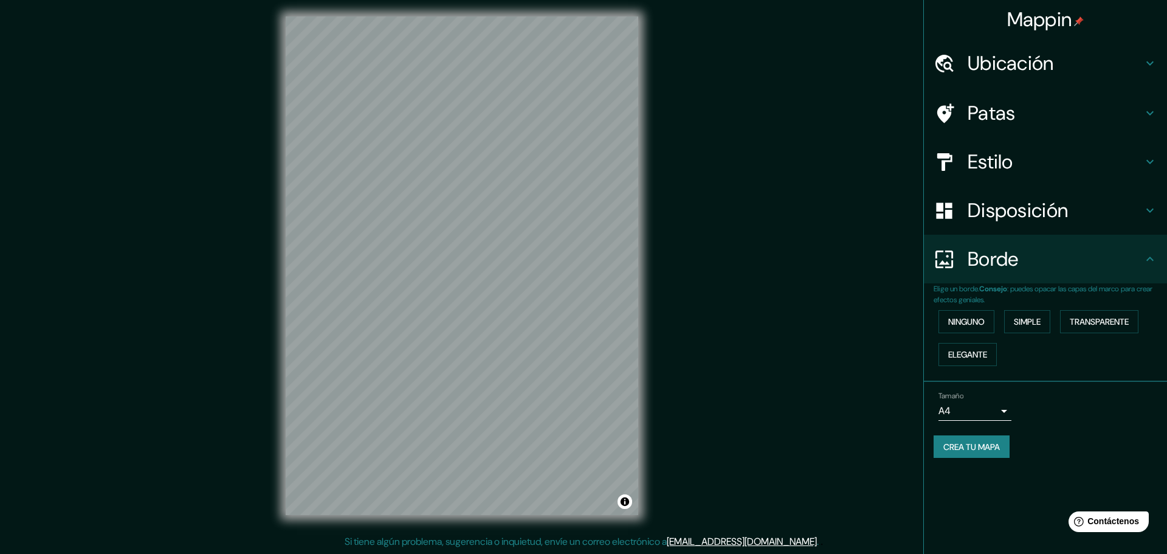
click at [963, 406] on body "Mappin Ubicación [GEOGRAPHIC_DATA], [GEOGRAPHIC_DATA], [GEOGRAPHIC_DATA], [GEOG…" at bounding box center [583, 274] width 1167 height 554
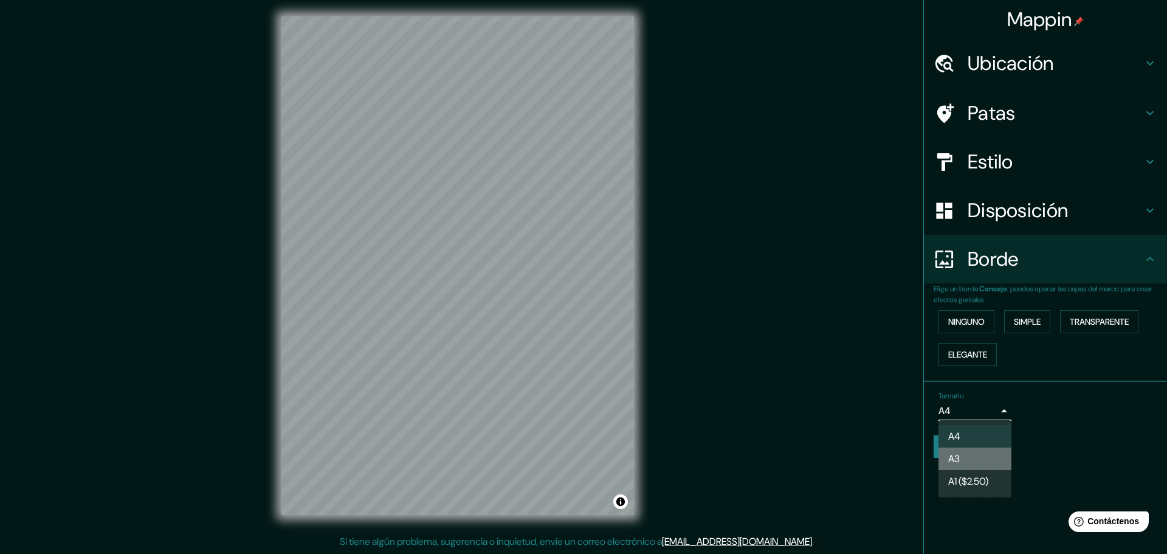
click at [964, 451] on li "A3" at bounding box center [975, 459] width 73 height 22
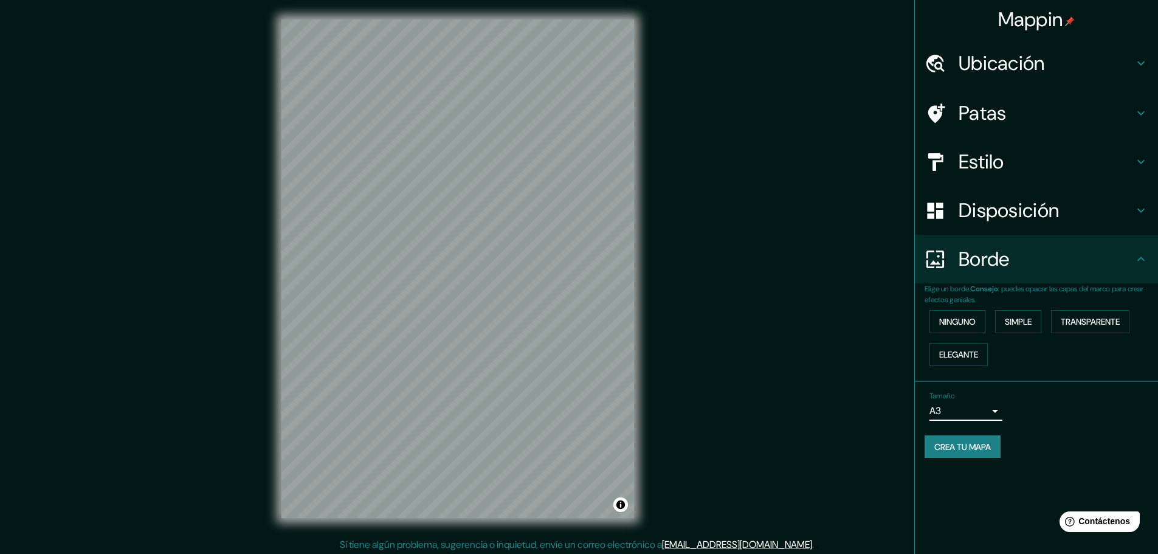
click at [940, 441] on font "Crea tu mapa" at bounding box center [963, 446] width 57 height 11
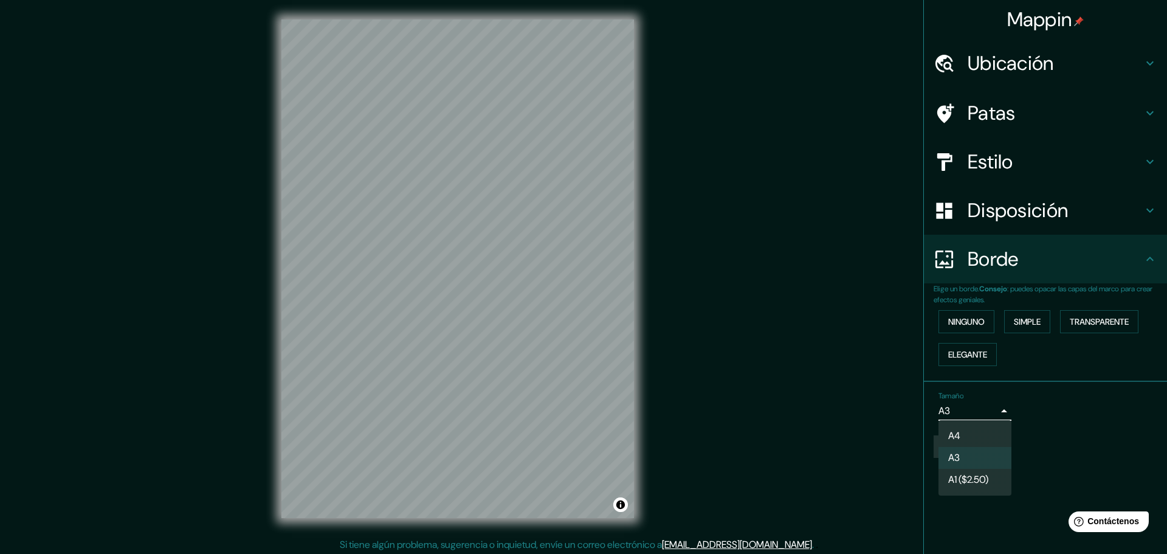
click at [935, 406] on body "Mappin Ubicación [GEOGRAPHIC_DATA], [GEOGRAPHIC_DATA], [GEOGRAPHIC_DATA], [GEOG…" at bounding box center [583, 277] width 1167 height 554
click at [978, 437] on li "A4" at bounding box center [975, 436] width 73 height 22
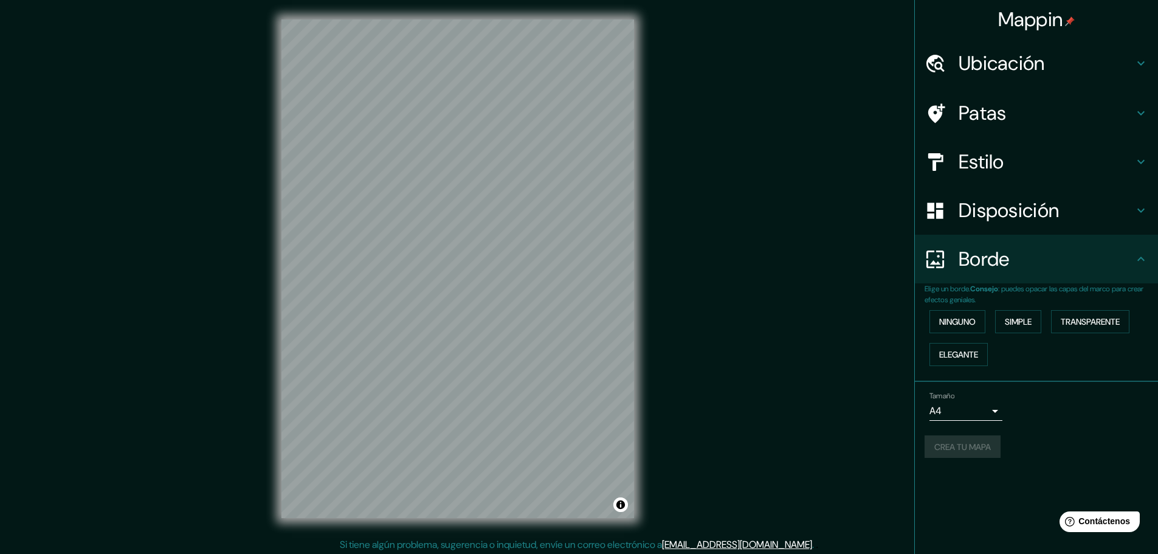
click at [968, 440] on div "Crea tu mapa" at bounding box center [1037, 446] width 224 height 23
click at [963, 444] on div "Crea tu mapa" at bounding box center [1037, 446] width 224 height 23
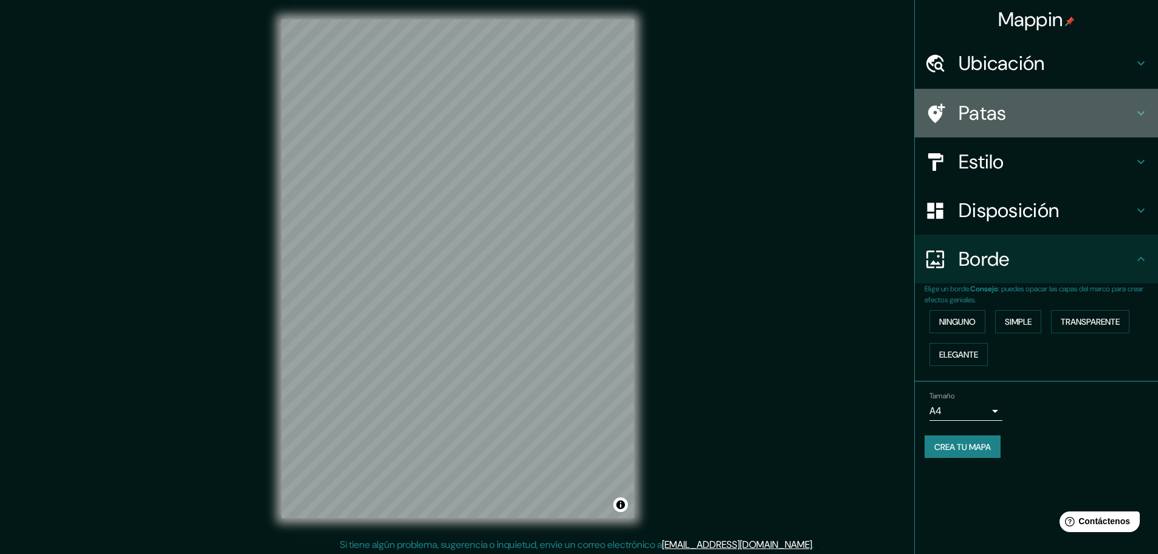
click at [963, 103] on font "Patas" at bounding box center [983, 113] width 48 height 26
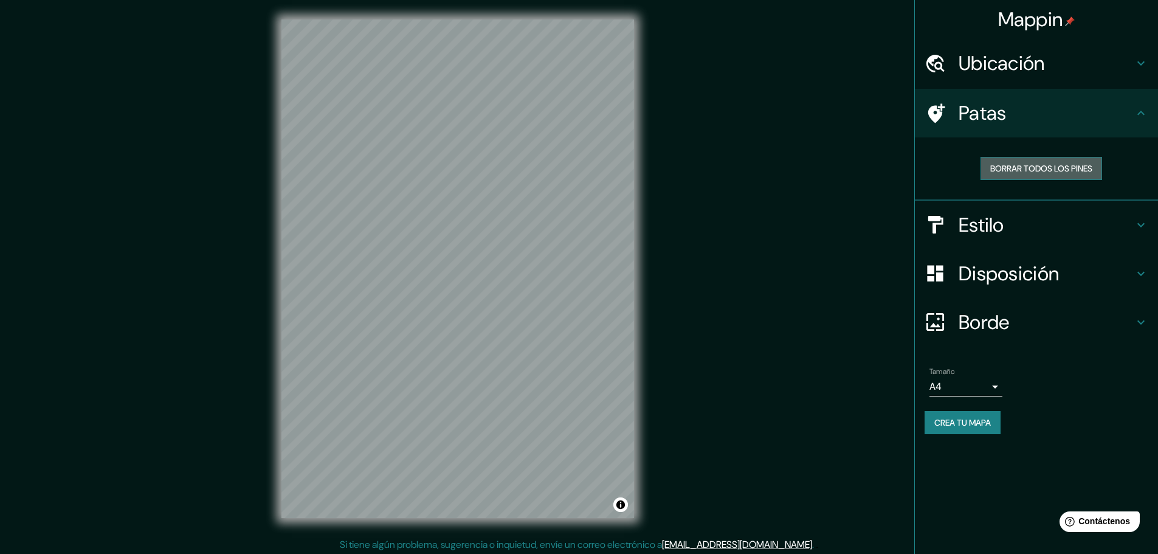
click at [1032, 167] on font "Borrar todos los pines" at bounding box center [1041, 168] width 102 height 11
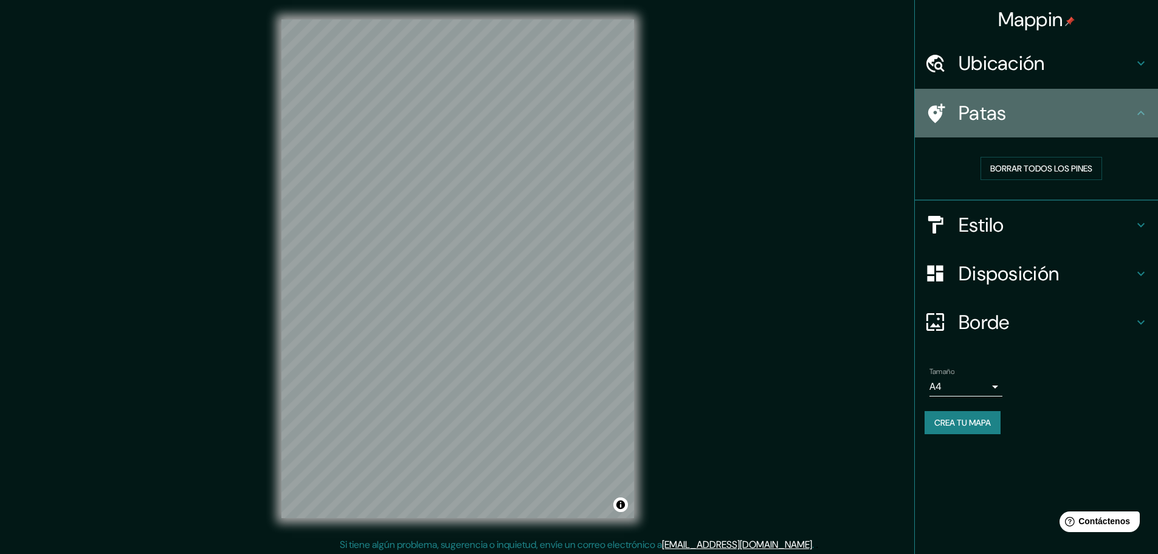
click at [984, 109] on font "Patas" at bounding box center [983, 113] width 48 height 26
click at [945, 109] on icon at bounding box center [935, 113] width 21 height 21
click at [937, 109] on icon at bounding box center [936, 112] width 17 height 19
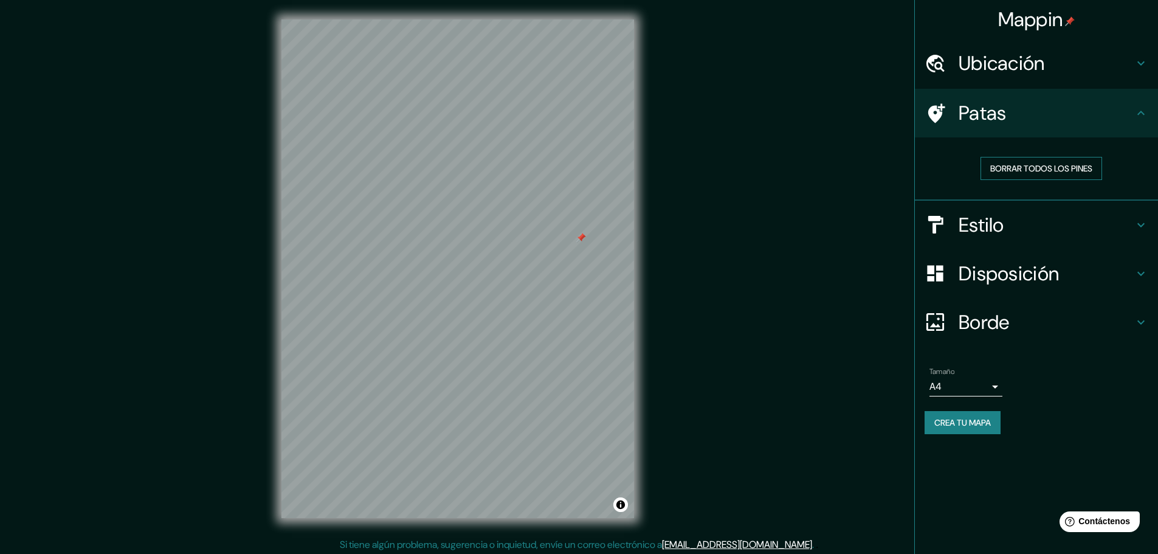
click at [1025, 166] on font "Borrar todos los pines" at bounding box center [1041, 168] width 102 height 11
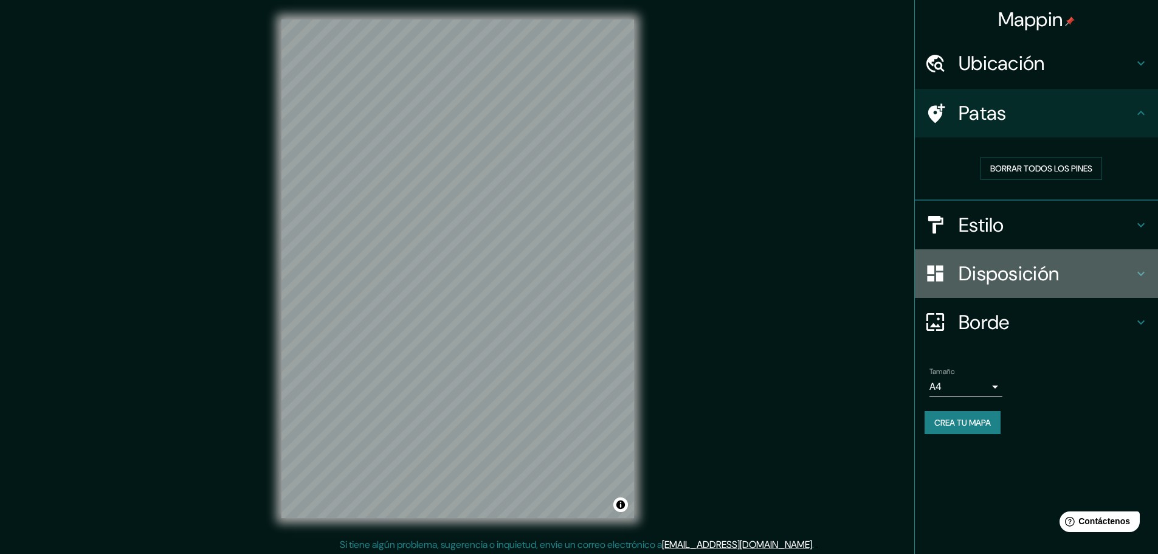
click at [1004, 265] on font "Disposición" at bounding box center [1009, 274] width 100 height 26
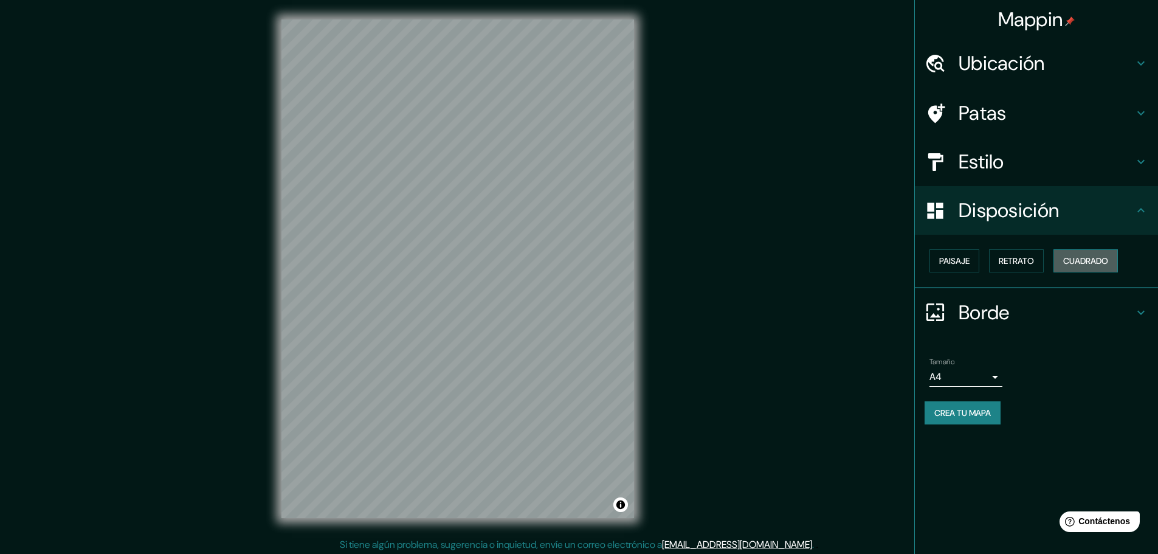
click at [1056, 256] on button "Cuadrado" at bounding box center [1086, 260] width 64 height 23
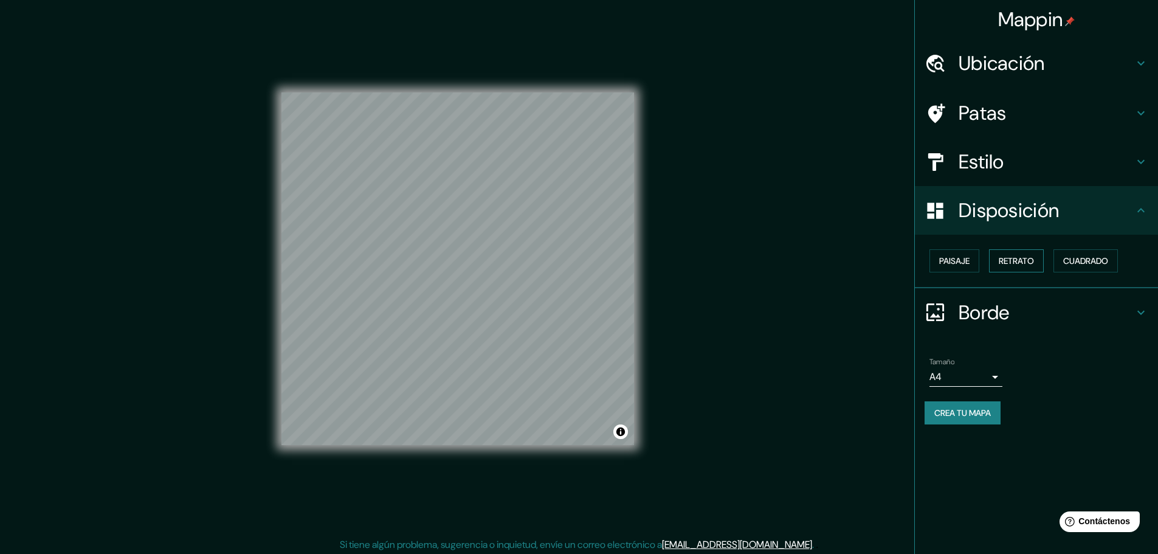
click at [1034, 261] on font "Retrato" at bounding box center [1016, 260] width 35 height 11
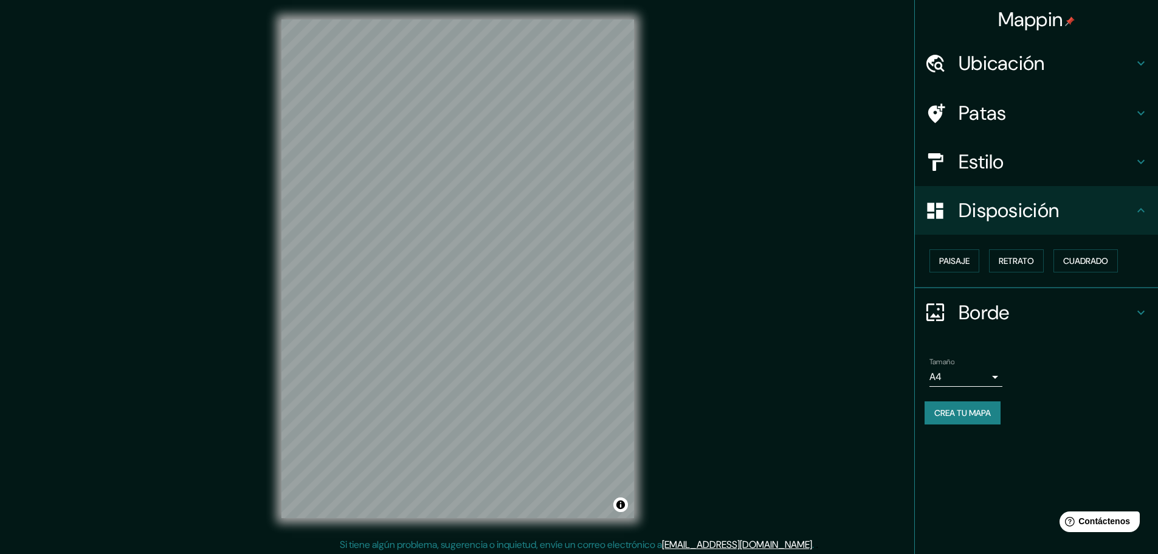
click at [987, 145] on div "Estilo" at bounding box center [1036, 161] width 243 height 49
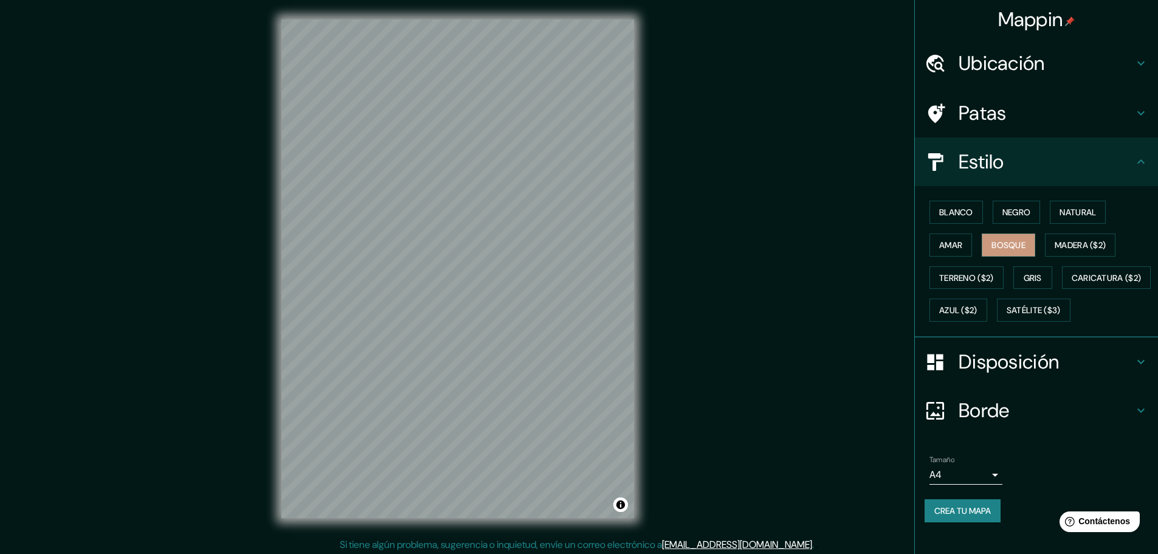
click at [766, 346] on div "Mappin Ubicación [GEOGRAPHIC_DATA], [GEOGRAPHIC_DATA], [GEOGRAPHIC_DATA], [GEOG…" at bounding box center [579, 278] width 1158 height 557
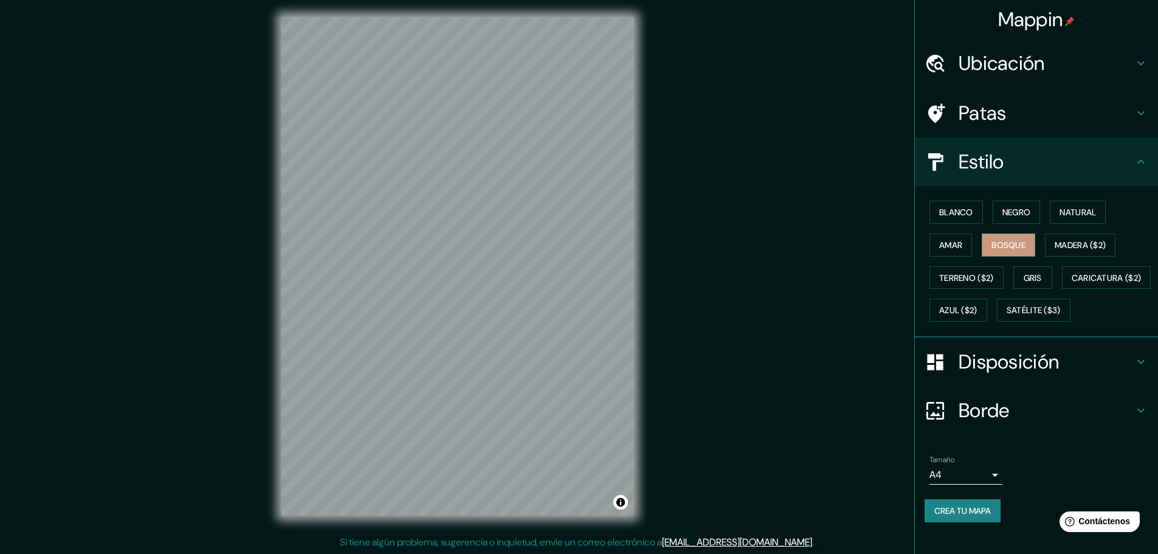
scroll to position [3, 0]
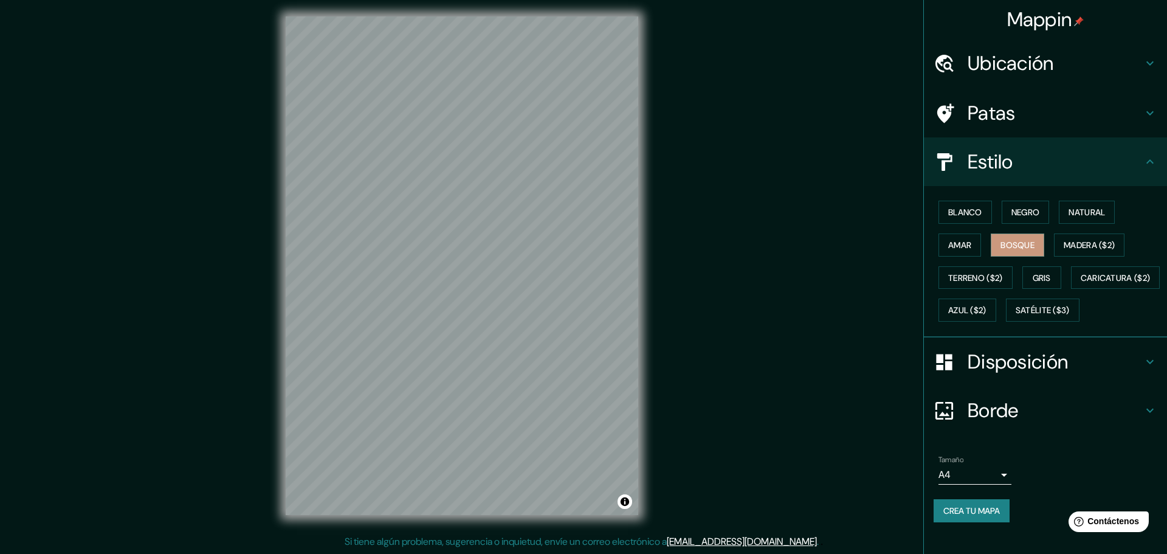
click at [978, 511] on body "Mappin Ubicación [GEOGRAPHIC_DATA], [GEOGRAPHIC_DATA], [GEOGRAPHIC_DATA], [GEOG…" at bounding box center [583, 274] width 1167 height 554
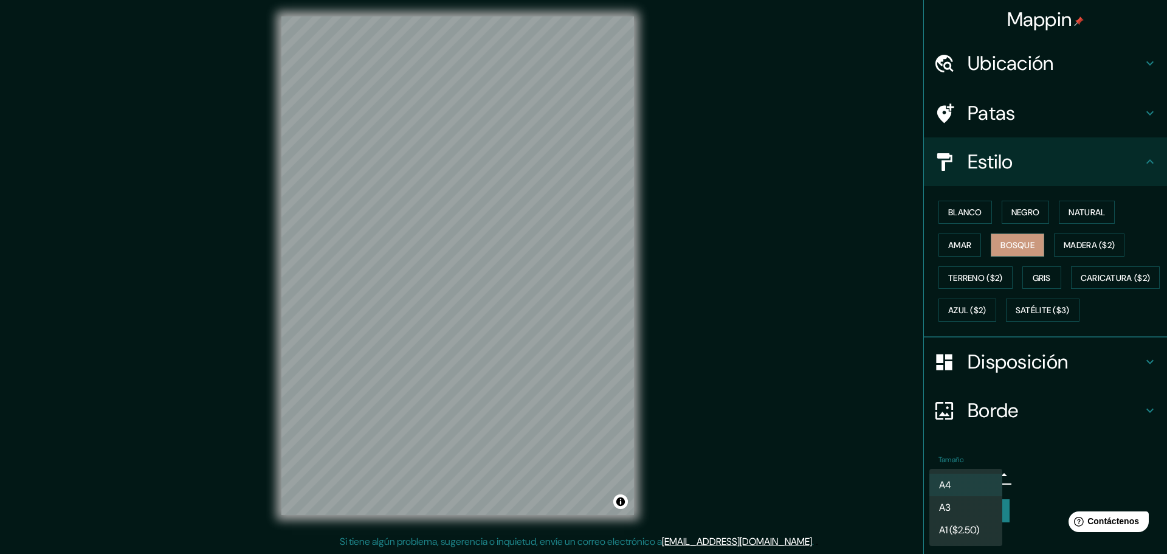
click at [1052, 482] on div at bounding box center [583, 277] width 1167 height 554
click at [947, 502] on body "Mappin Ubicación [GEOGRAPHIC_DATA], [GEOGRAPHIC_DATA], [GEOGRAPHIC_DATA], [GEOG…" at bounding box center [583, 274] width 1167 height 554
click at [951, 511] on font "A3" at bounding box center [945, 507] width 12 height 13
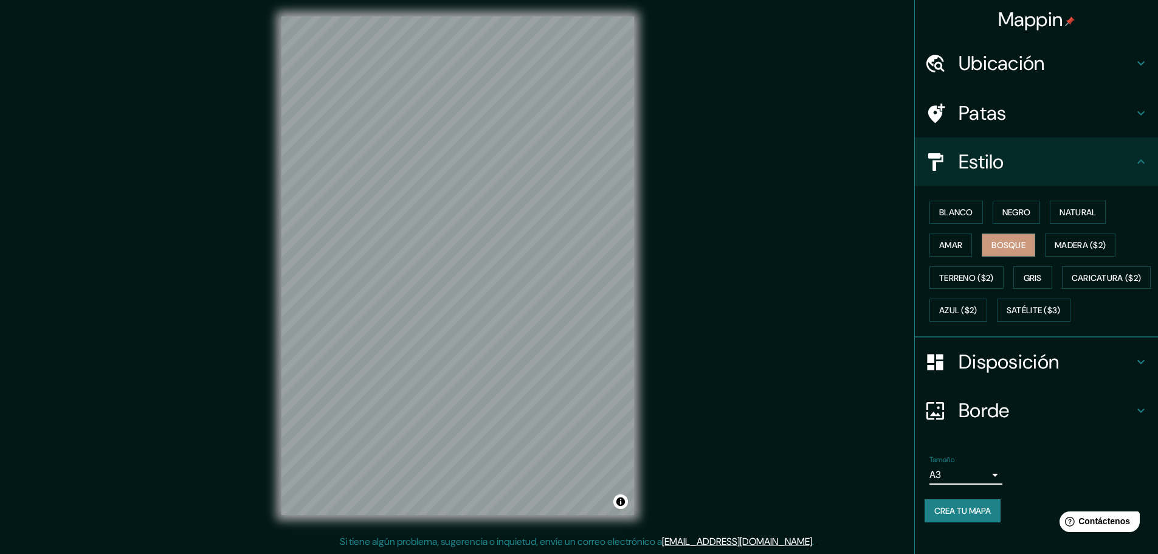
click at [950, 516] on font "Crea tu mapa" at bounding box center [963, 510] width 57 height 11
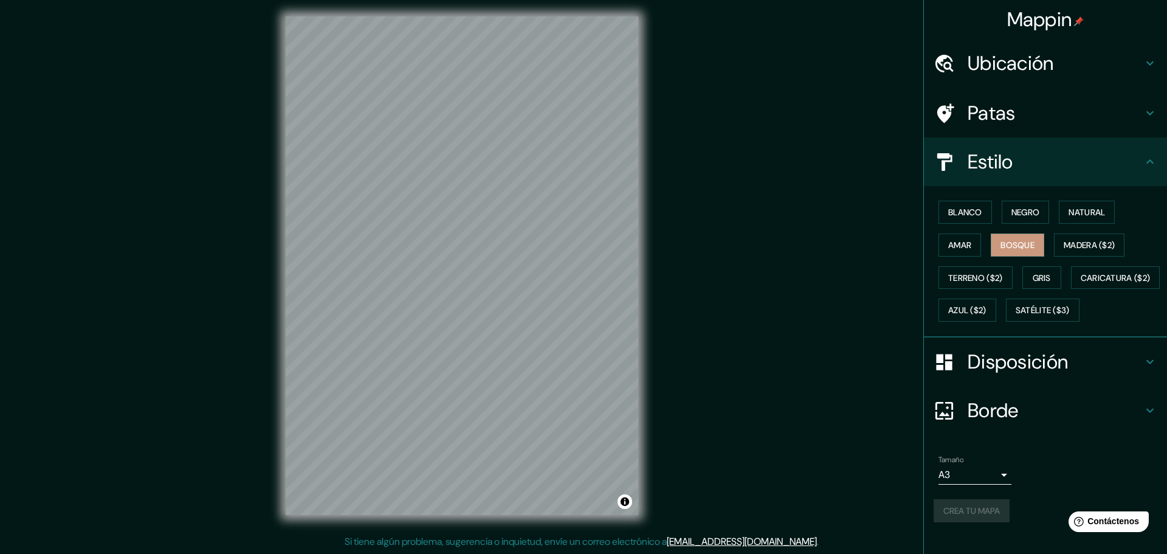
click at [981, 511] on body "Mappin Ubicación [GEOGRAPHIC_DATA], [GEOGRAPHIC_DATA], [GEOGRAPHIC_DATA], [GEOG…" at bounding box center [583, 274] width 1167 height 554
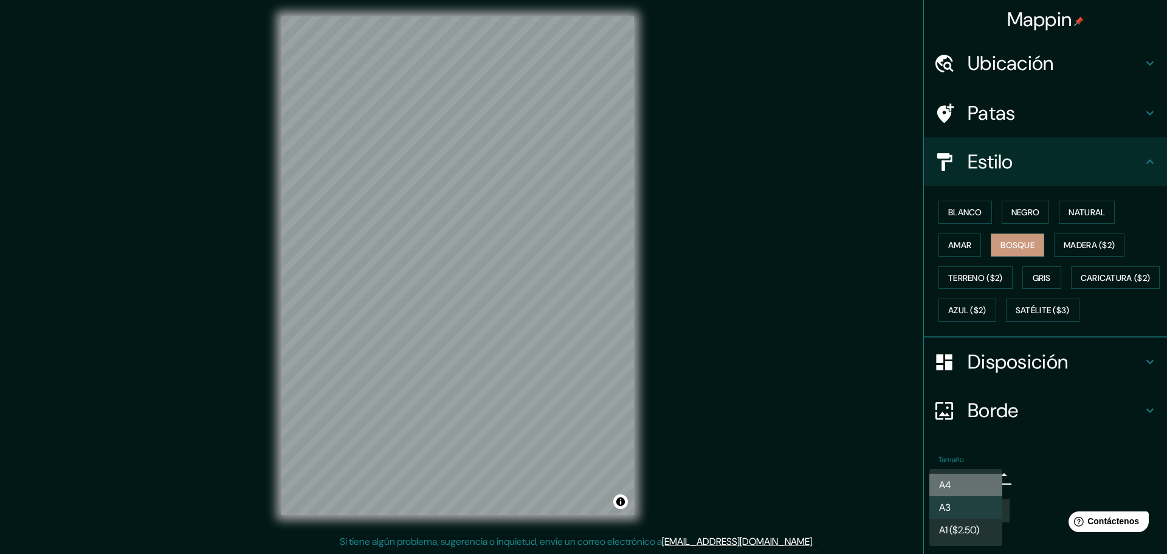
click at [965, 477] on li "A4" at bounding box center [966, 485] width 73 height 22
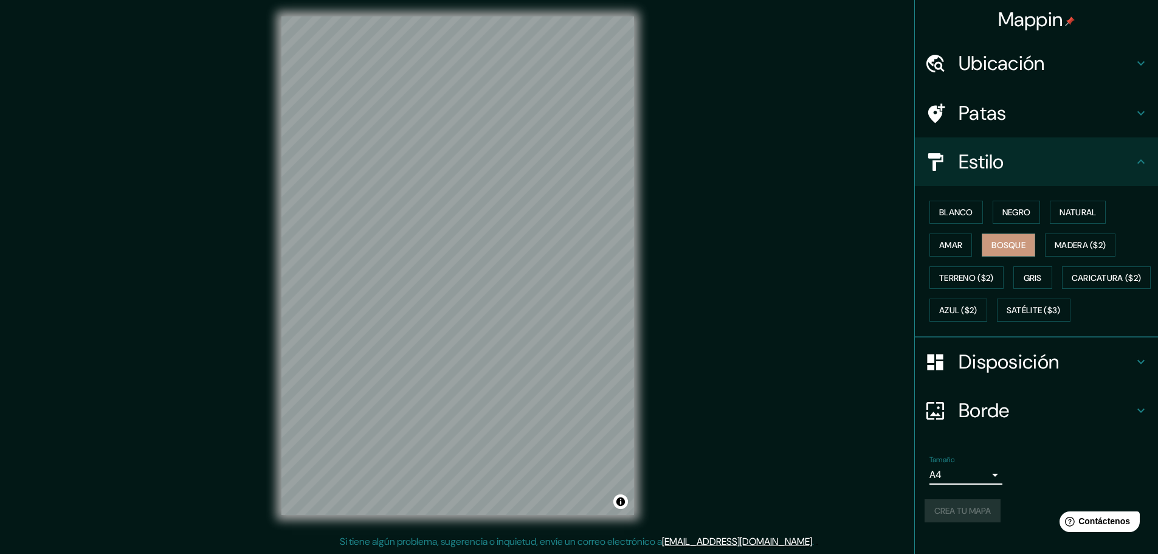
click at [947, 522] on div "Crea tu mapa" at bounding box center [1037, 510] width 224 height 23
click at [957, 516] on font "Crea tu mapa" at bounding box center [963, 510] width 57 height 11
click at [959, 522] on div "Crea tu mapa" at bounding box center [1037, 510] width 224 height 23
click at [958, 522] on div "Crea tu mapa" at bounding box center [1037, 510] width 224 height 23
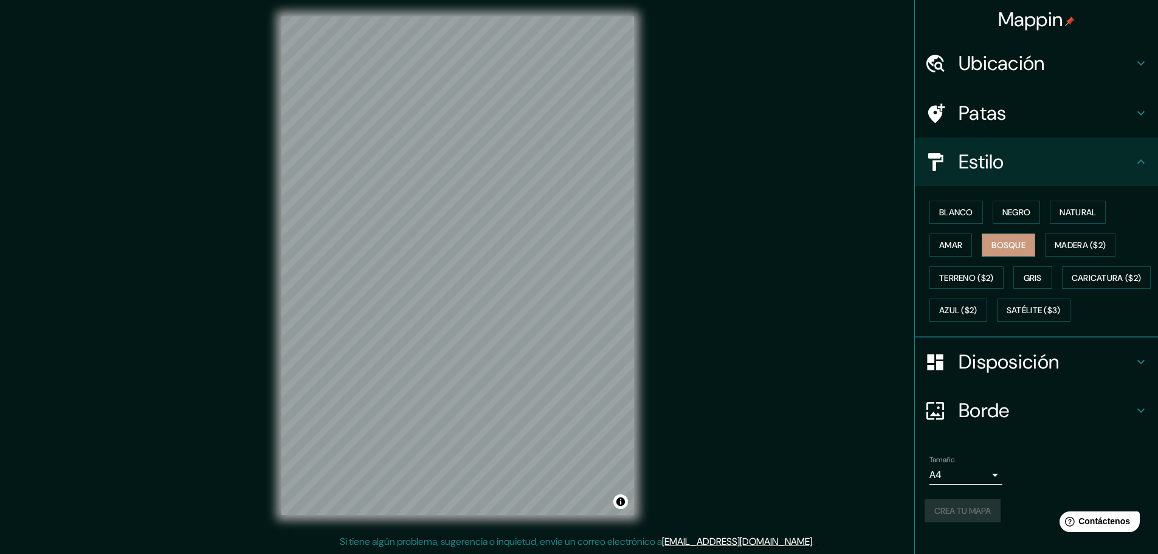
click at [948, 522] on div "Crea tu mapa" at bounding box center [1037, 510] width 224 height 23
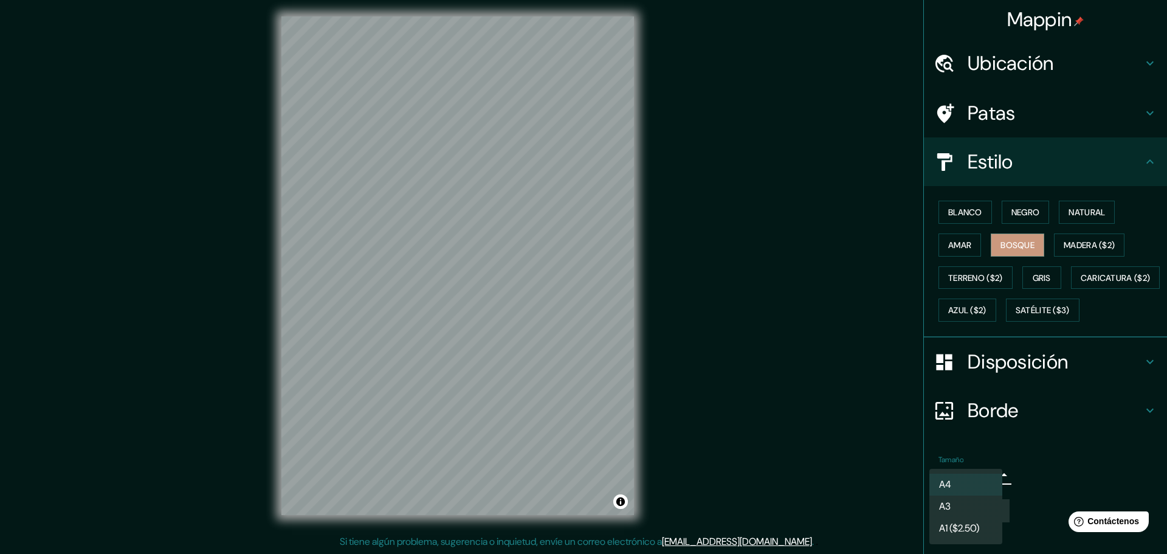
click at [961, 486] on body "Mappin Ubicación [GEOGRAPHIC_DATA], [GEOGRAPHIC_DATA], [GEOGRAPHIC_DATA], [GEOG…" at bounding box center [583, 274] width 1167 height 554
click at [956, 501] on li "A3" at bounding box center [966, 505] width 73 height 22
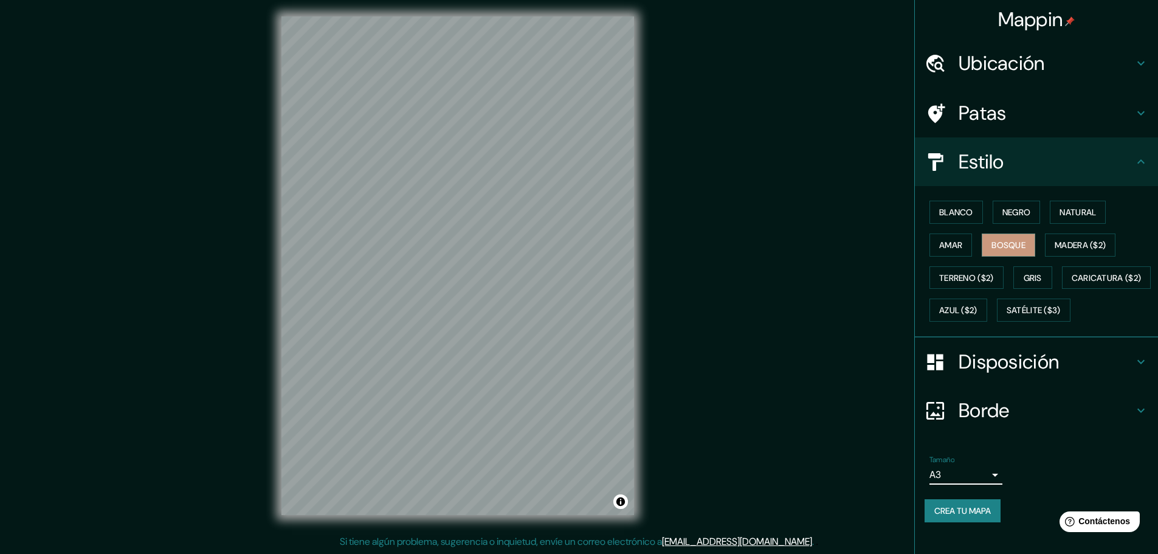
click at [944, 518] on button "Crea tu mapa" at bounding box center [963, 510] width 76 height 23
click at [939, 522] on div "Crea tu mapa" at bounding box center [1037, 510] width 224 height 23
click at [935, 522] on div "Crea tu mapa" at bounding box center [1037, 510] width 224 height 23
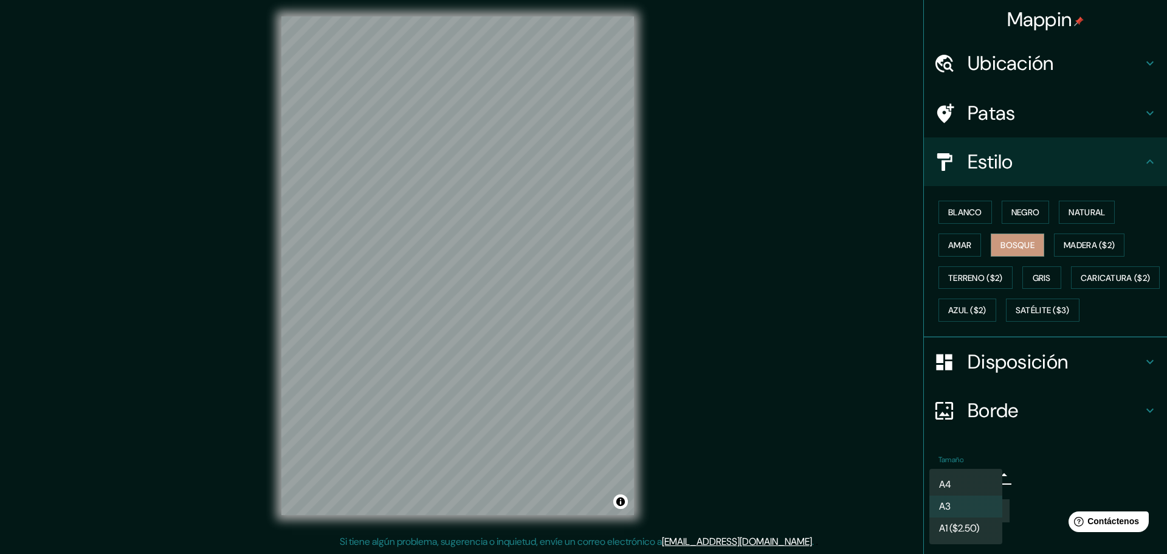
click at [952, 496] on body "Mappin Ubicación [GEOGRAPHIC_DATA], [GEOGRAPHIC_DATA], [GEOGRAPHIC_DATA], [GEOG…" at bounding box center [583, 274] width 1167 height 554
click at [953, 488] on li "A4" at bounding box center [966, 485] width 73 height 22
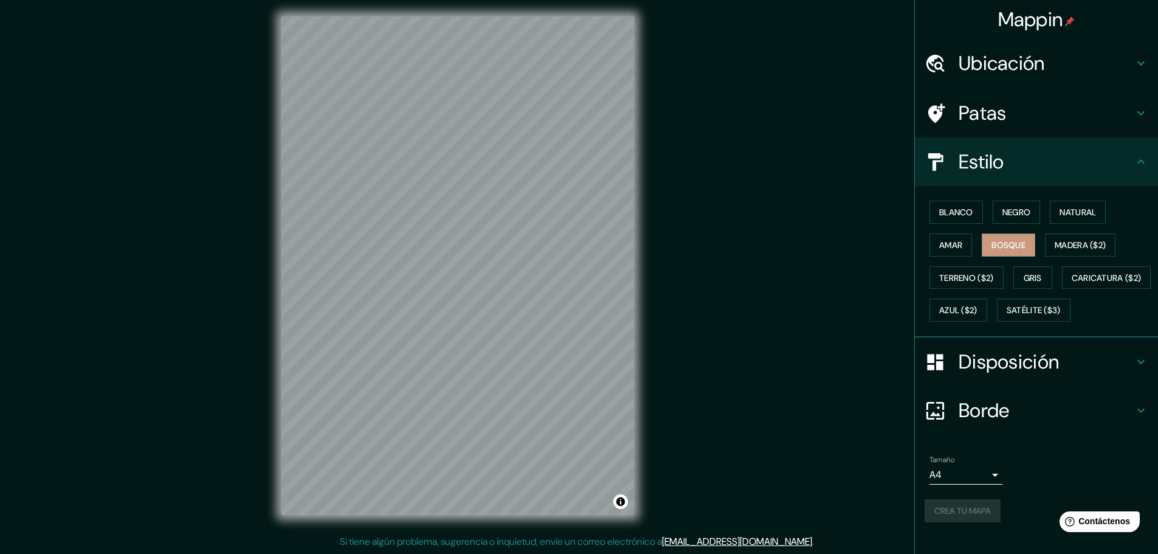
click at [951, 522] on div "Crea tu mapa" at bounding box center [1037, 510] width 224 height 23
drag, startPoint x: 951, startPoint y: 527, endPoint x: 967, endPoint y: 499, distance: 32.7
click at [951, 522] on div "Crea tu mapa" at bounding box center [1037, 510] width 224 height 23
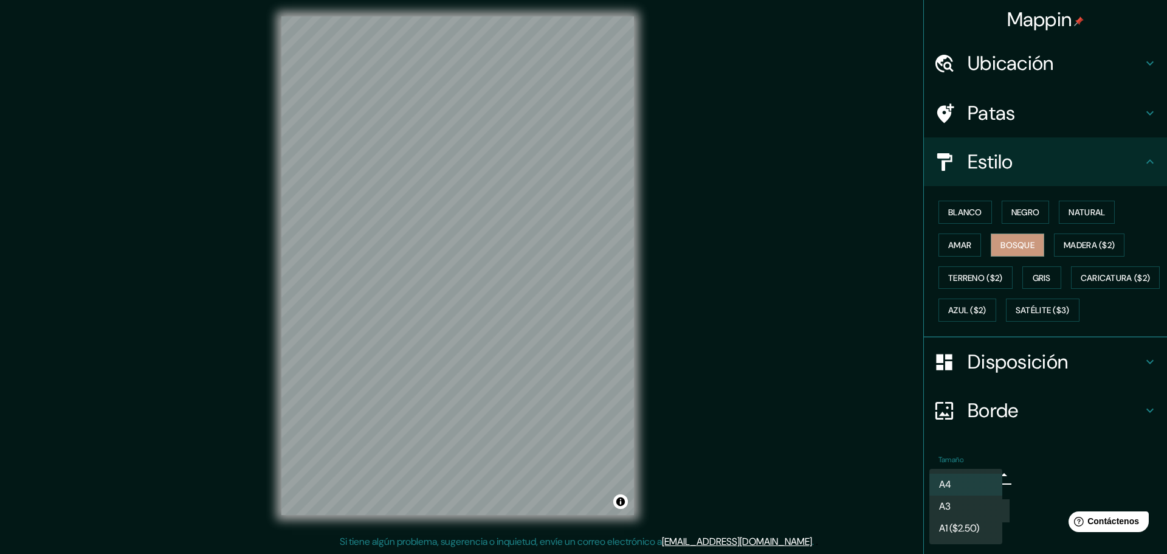
click at [967, 499] on body "Mappin Ubicación [GEOGRAPHIC_DATA], [GEOGRAPHIC_DATA], [GEOGRAPHIC_DATA], [GEOG…" at bounding box center [583, 274] width 1167 height 554
click at [956, 502] on li "A3" at bounding box center [966, 507] width 73 height 22
type input "a4"
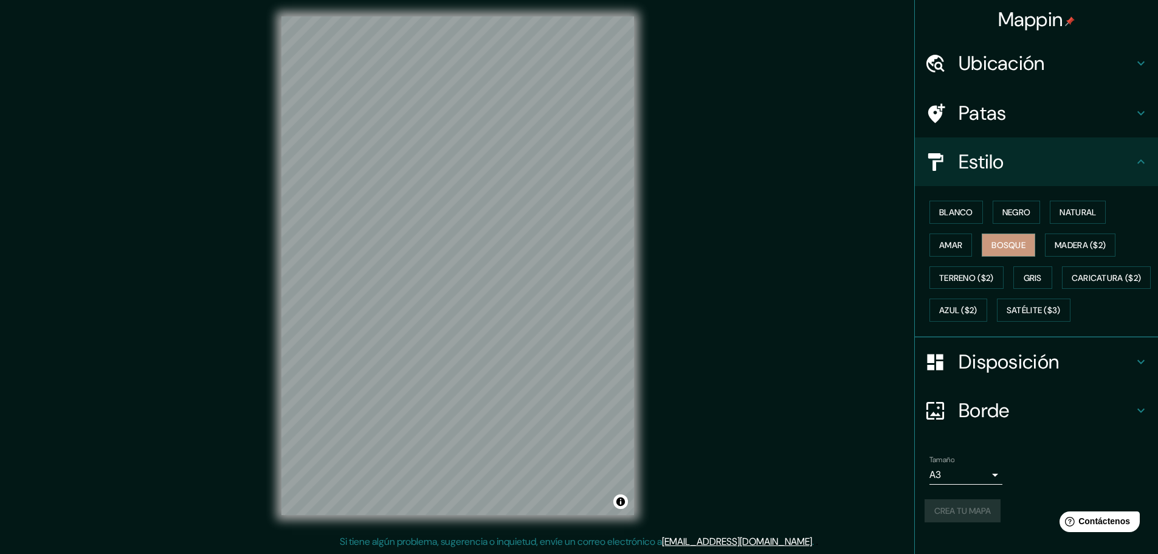
click at [955, 522] on div "Crea tu mapa" at bounding box center [1037, 510] width 224 height 23
click at [955, 521] on div "Crea tu mapa" at bounding box center [1037, 510] width 224 height 23
drag, startPoint x: 955, startPoint y: 521, endPoint x: 947, endPoint y: 533, distance: 14.5
click at [947, 522] on div "Crea tu mapa" at bounding box center [1037, 510] width 224 height 23
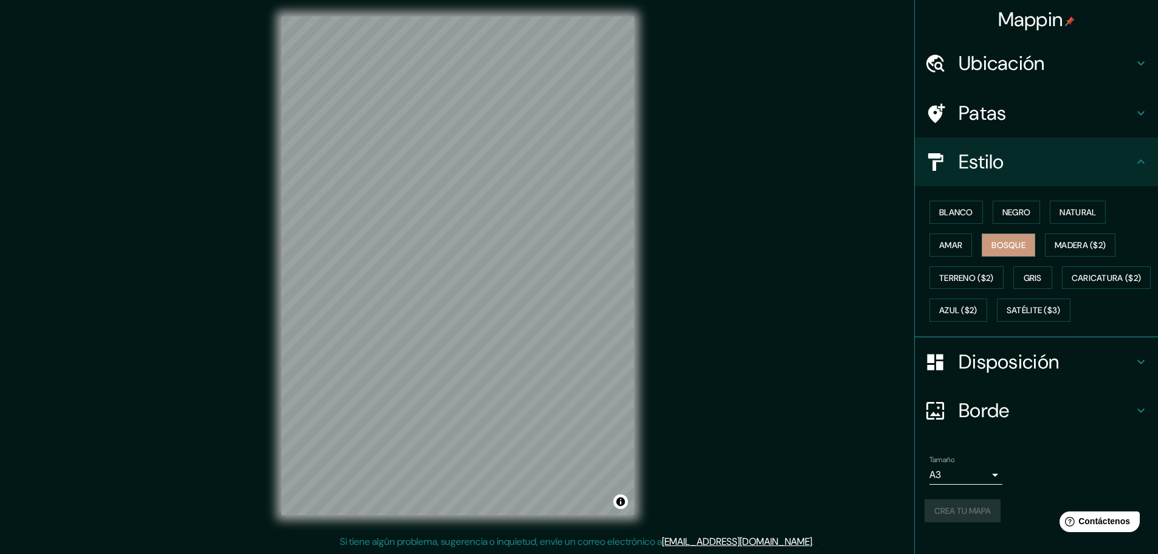
click at [944, 522] on div "Crea tu mapa" at bounding box center [1037, 510] width 224 height 23
click at [941, 522] on div "Crea tu mapa" at bounding box center [1037, 510] width 224 height 23
click at [936, 522] on div "Crea tu mapa" at bounding box center [1037, 510] width 224 height 23
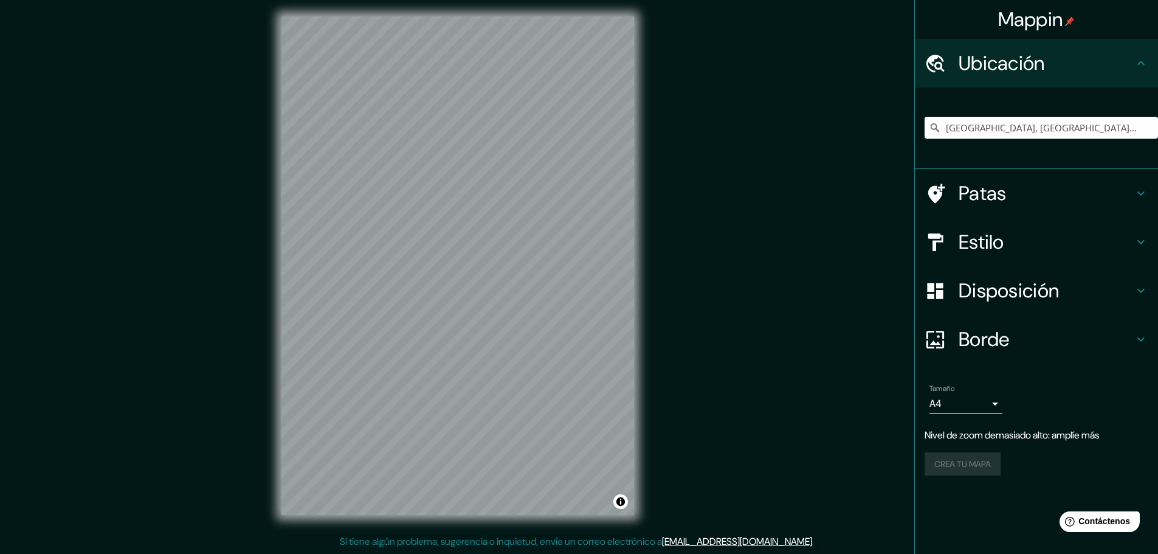
drag, startPoint x: 679, startPoint y: 101, endPoint x: 652, endPoint y: 104, distance: 26.9
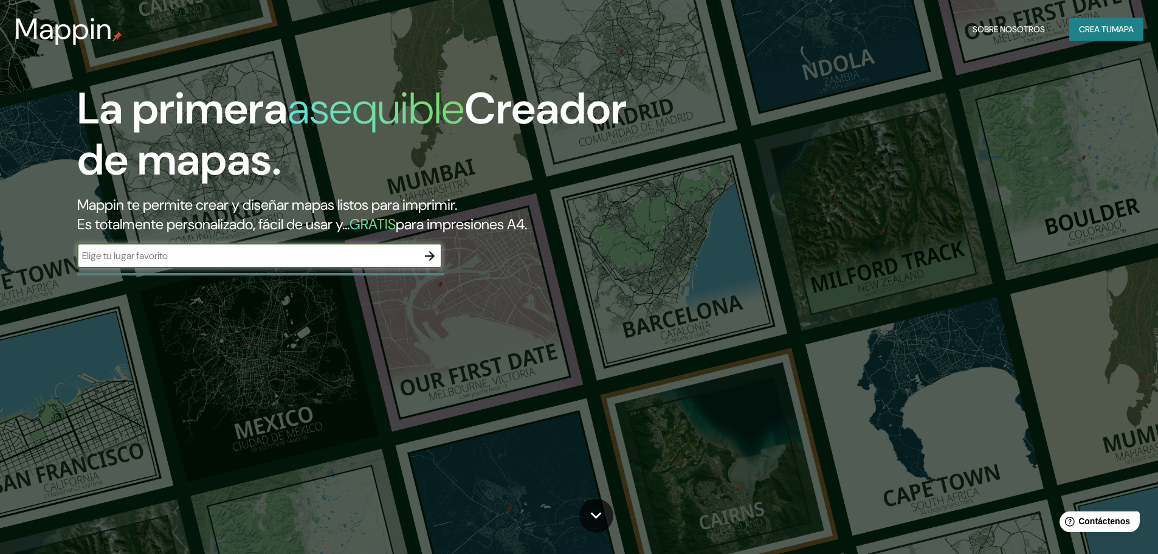
click at [345, 268] on div "​" at bounding box center [259, 257] width 365 height 27
click at [354, 255] on input "text" at bounding box center [247, 256] width 341 height 14
